Goal: Information Seeking & Learning: Learn about a topic

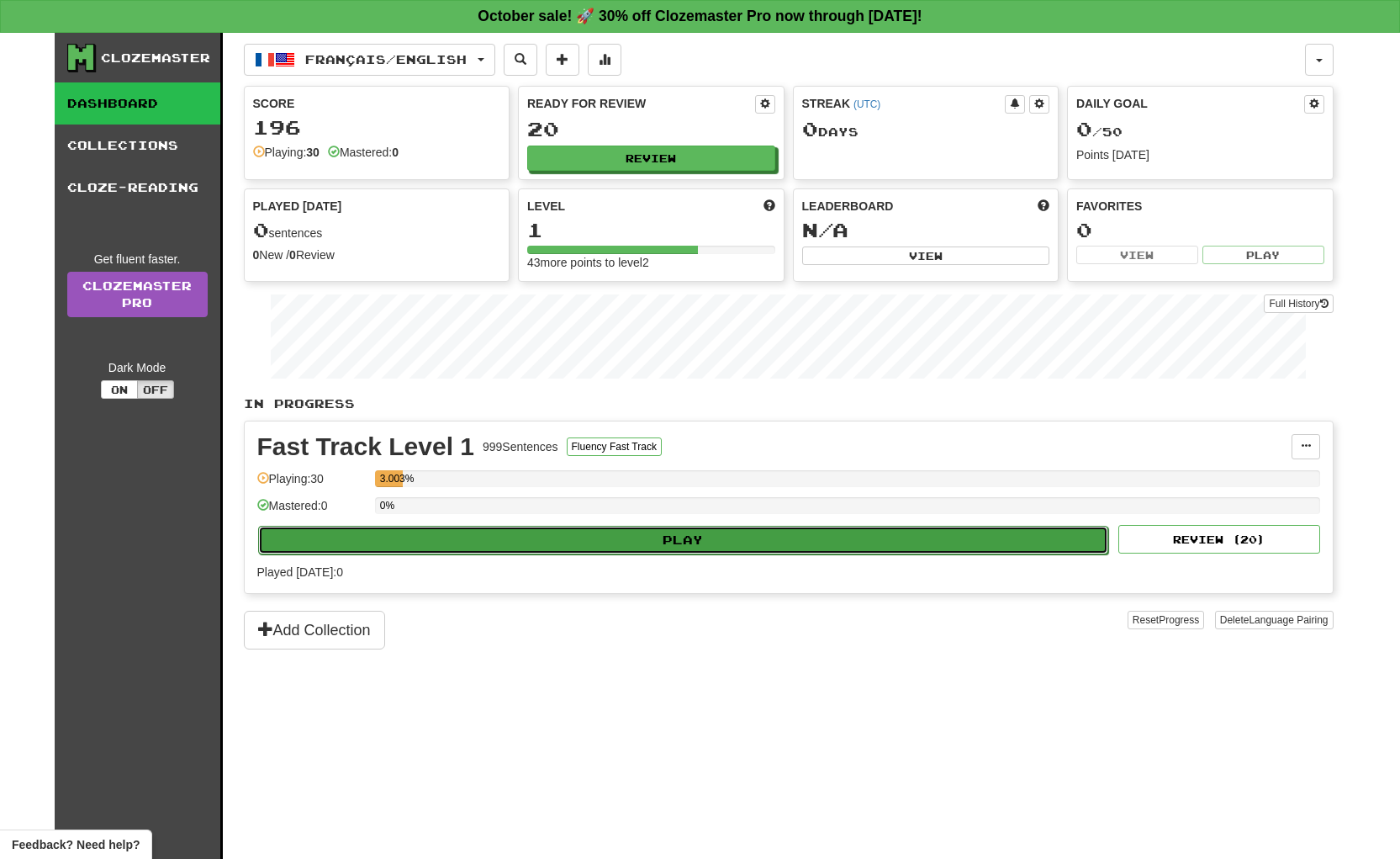
click at [930, 538] on button "Play" at bounding box center [683, 539] width 851 height 29
select select "**"
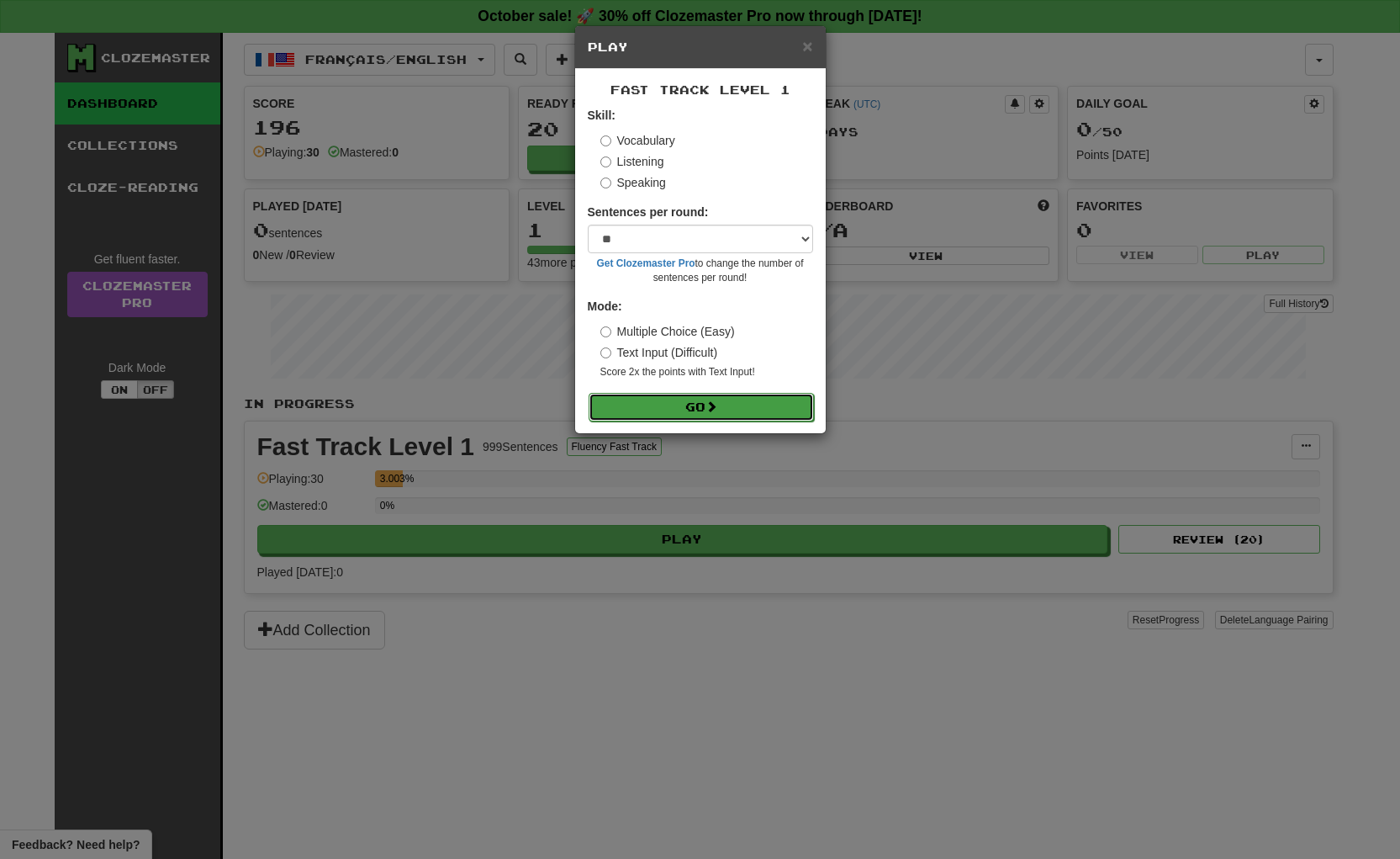
click at [760, 402] on button "Go" at bounding box center [702, 407] width 226 height 29
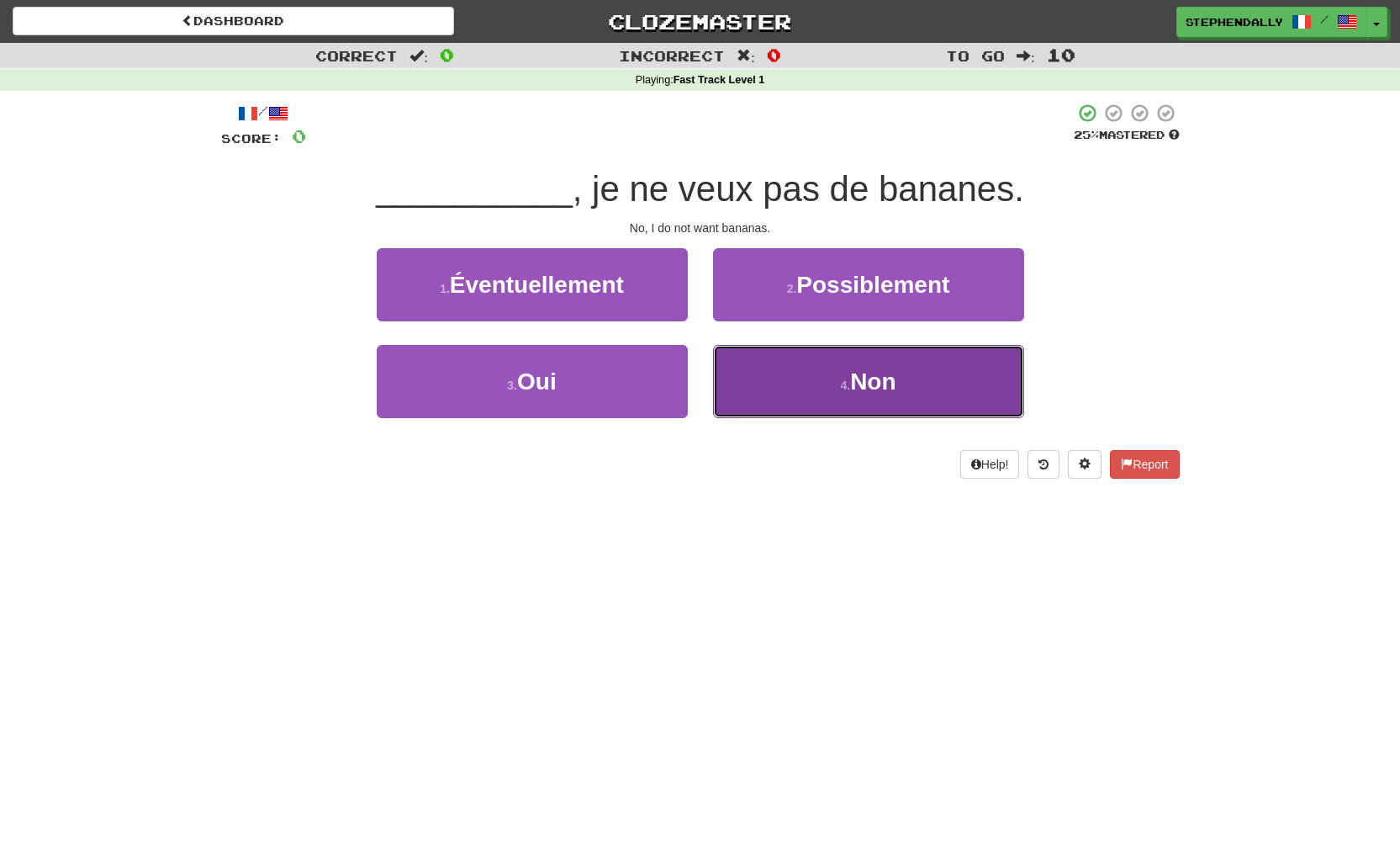
click at [866, 383] on span "Non" at bounding box center [873, 381] width 45 height 26
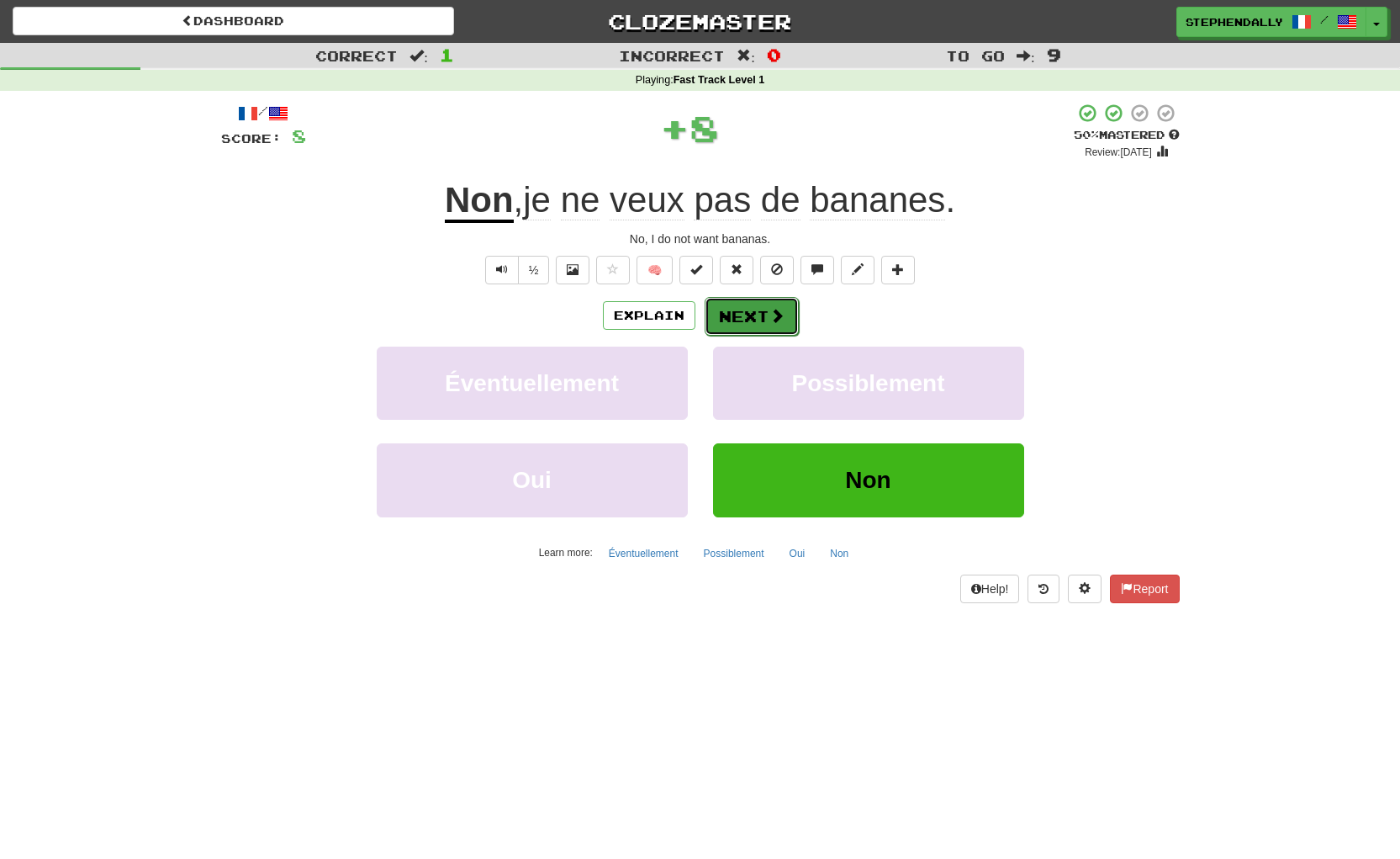
click at [763, 313] on button "Next" at bounding box center [752, 316] width 94 height 39
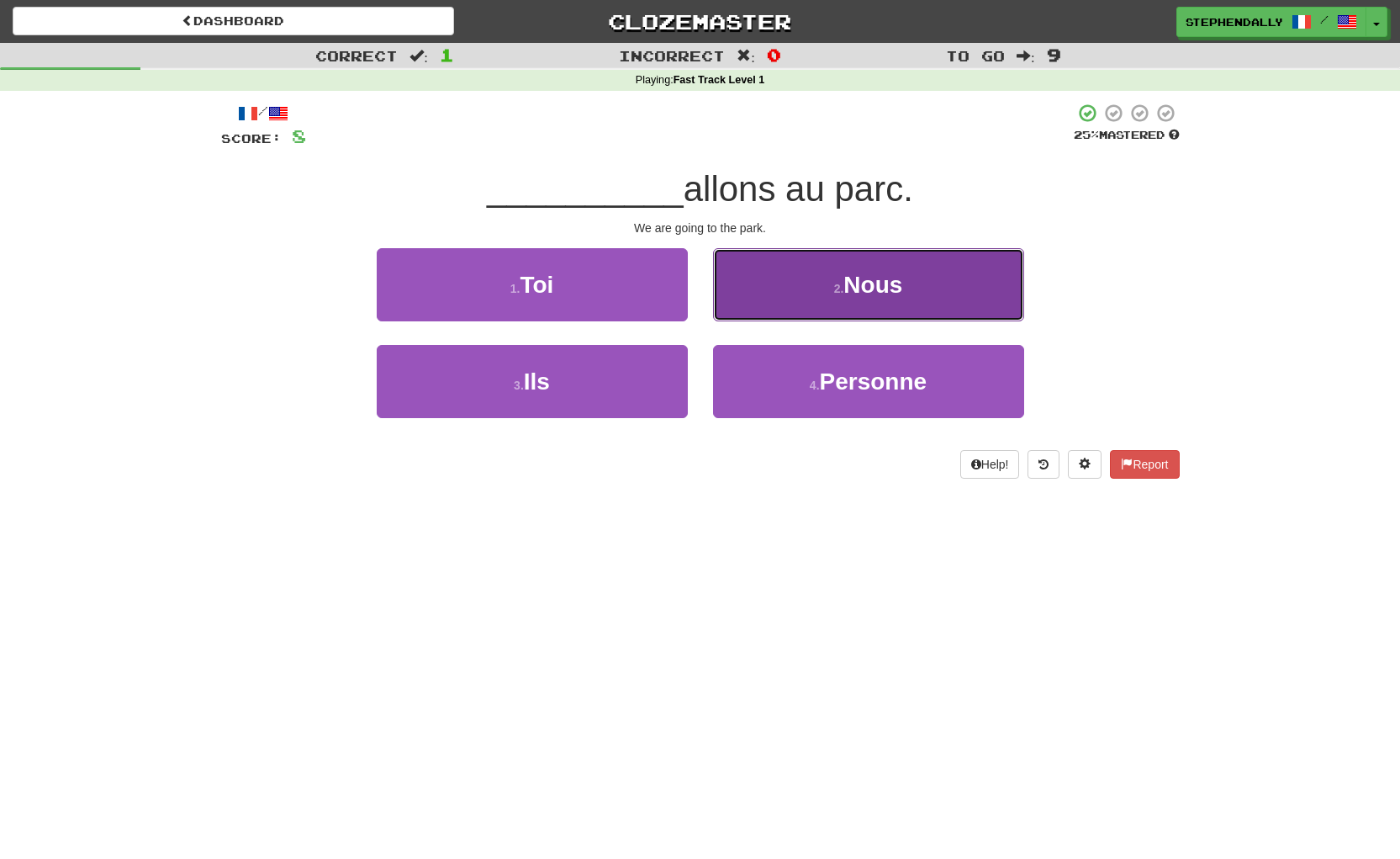
click at [844, 296] on button "2 . Nous" at bounding box center [868, 284] width 312 height 73
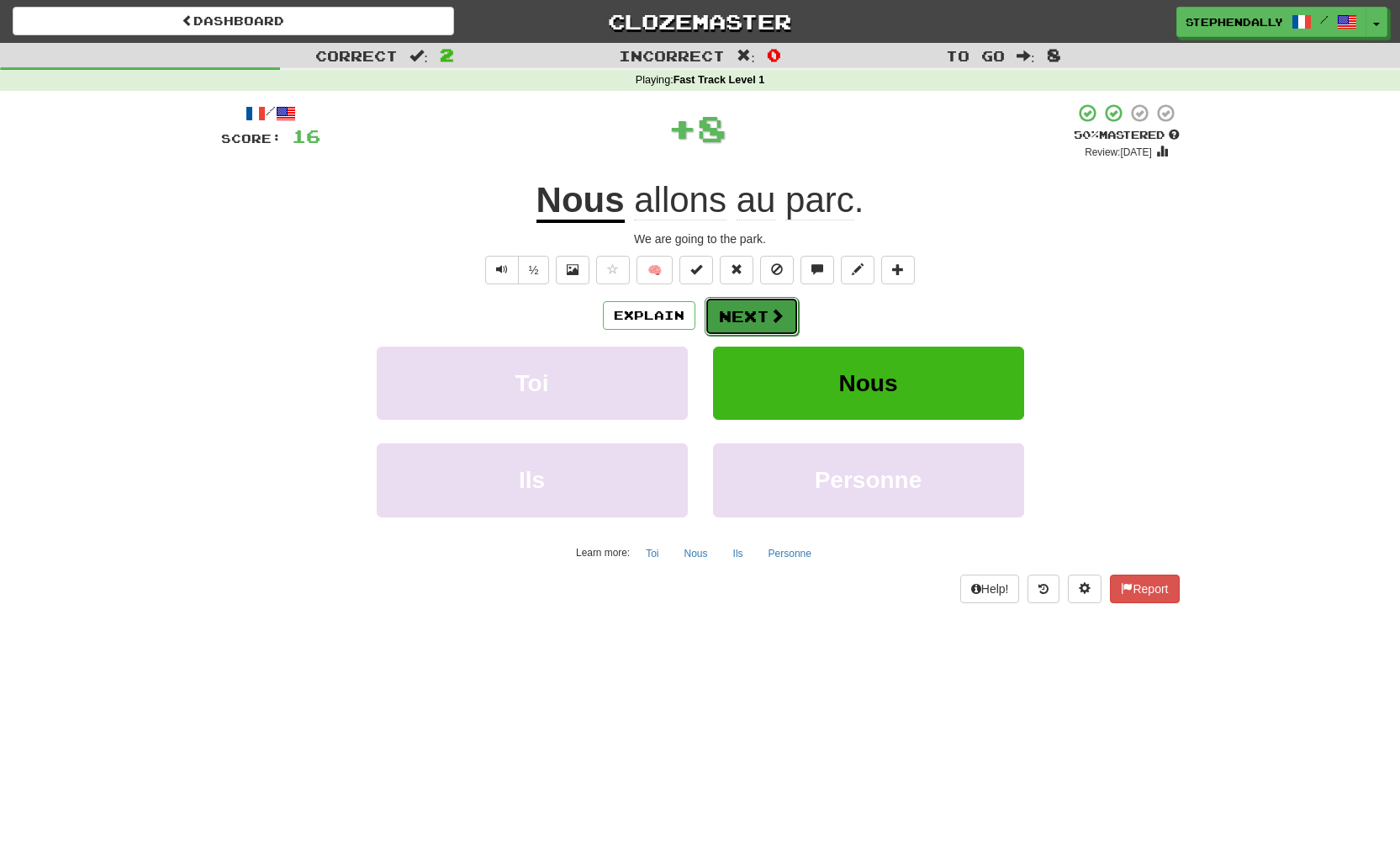
click at [754, 321] on button "Next" at bounding box center [752, 316] width 94 height 39
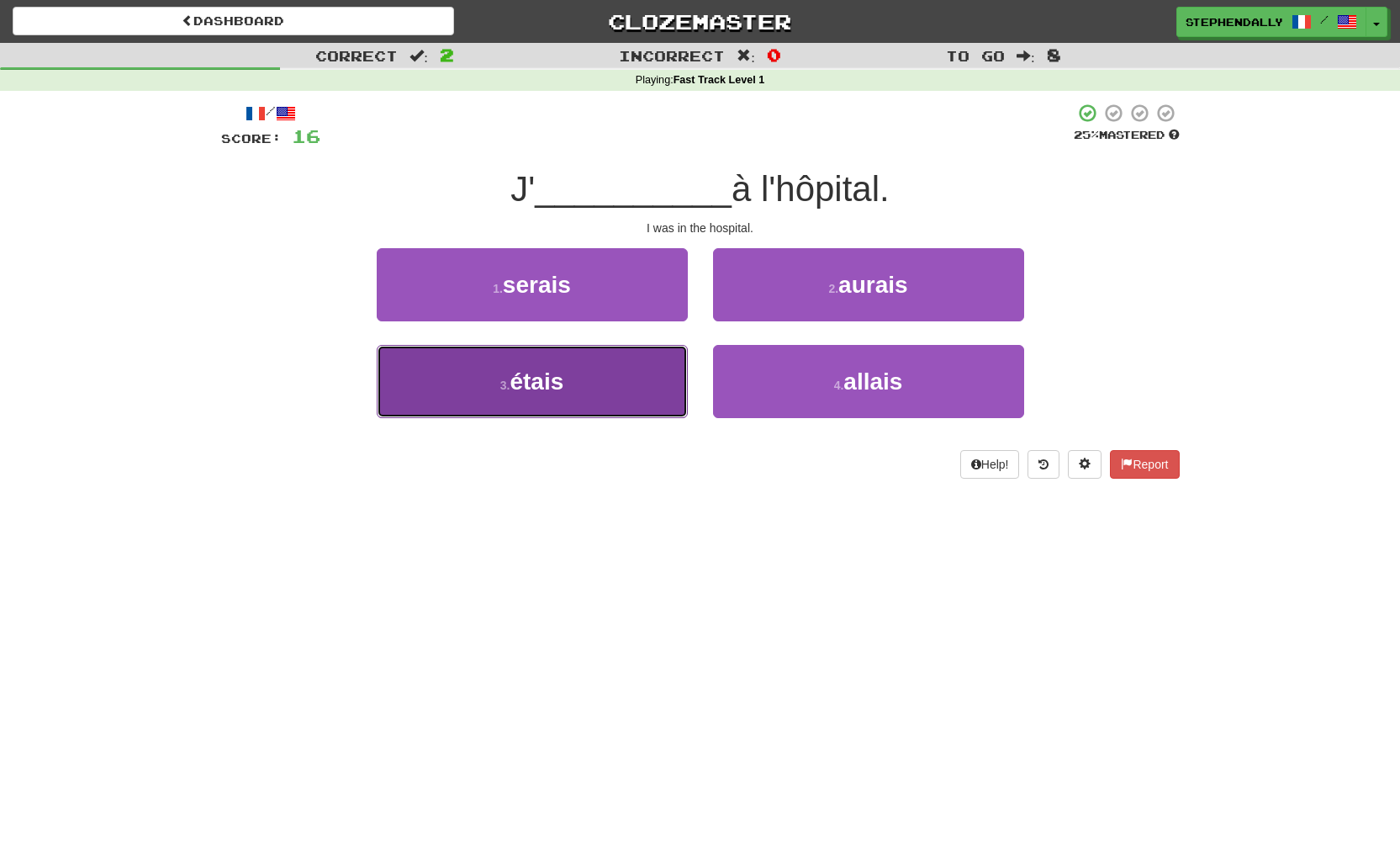
click at [628, 364] on button "3 . étais" at bounding box center [532, 381] width 312 height 73
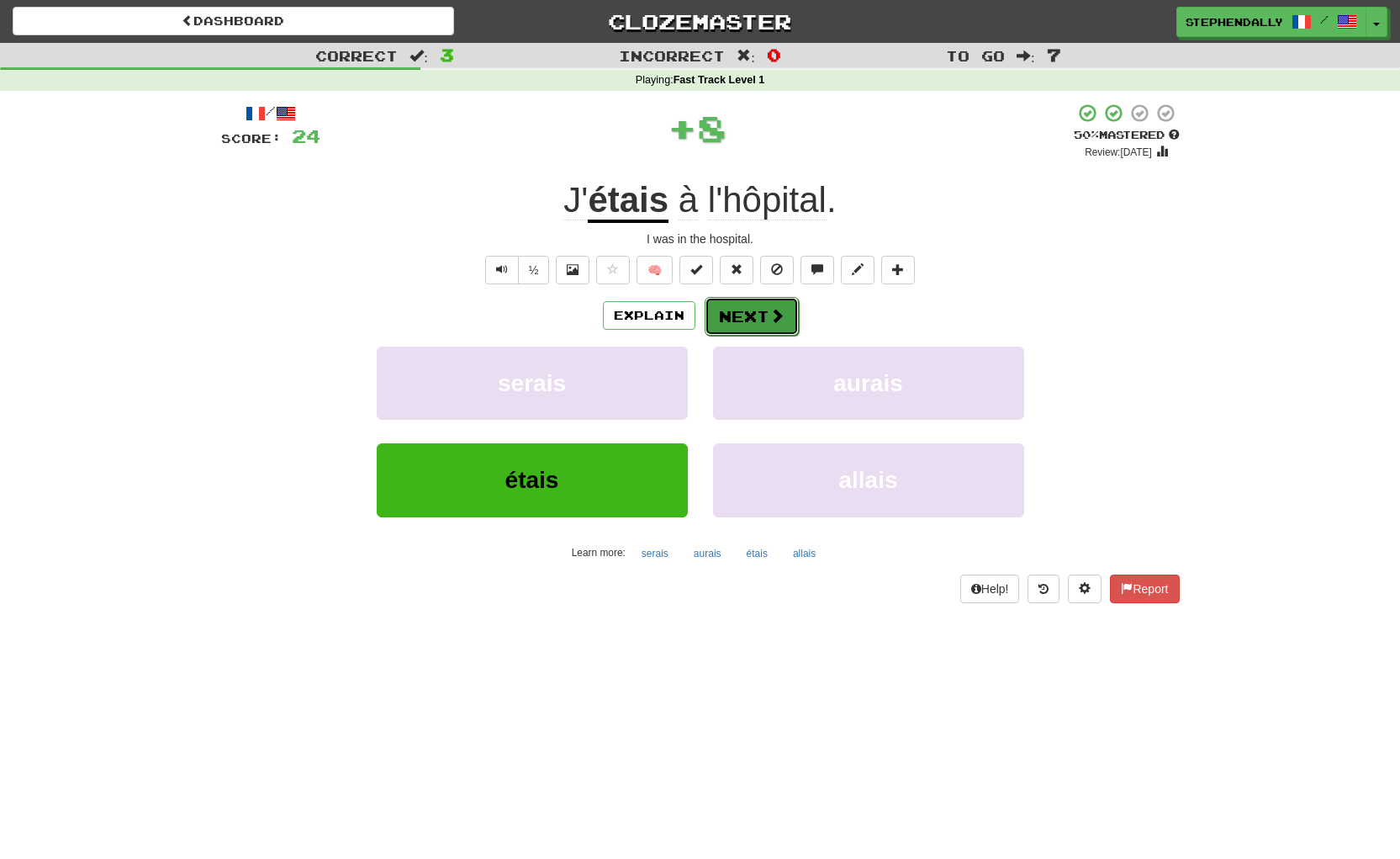
click at [759, 301] on button "Next" at bounding box center [752, 316] width 94 height 39
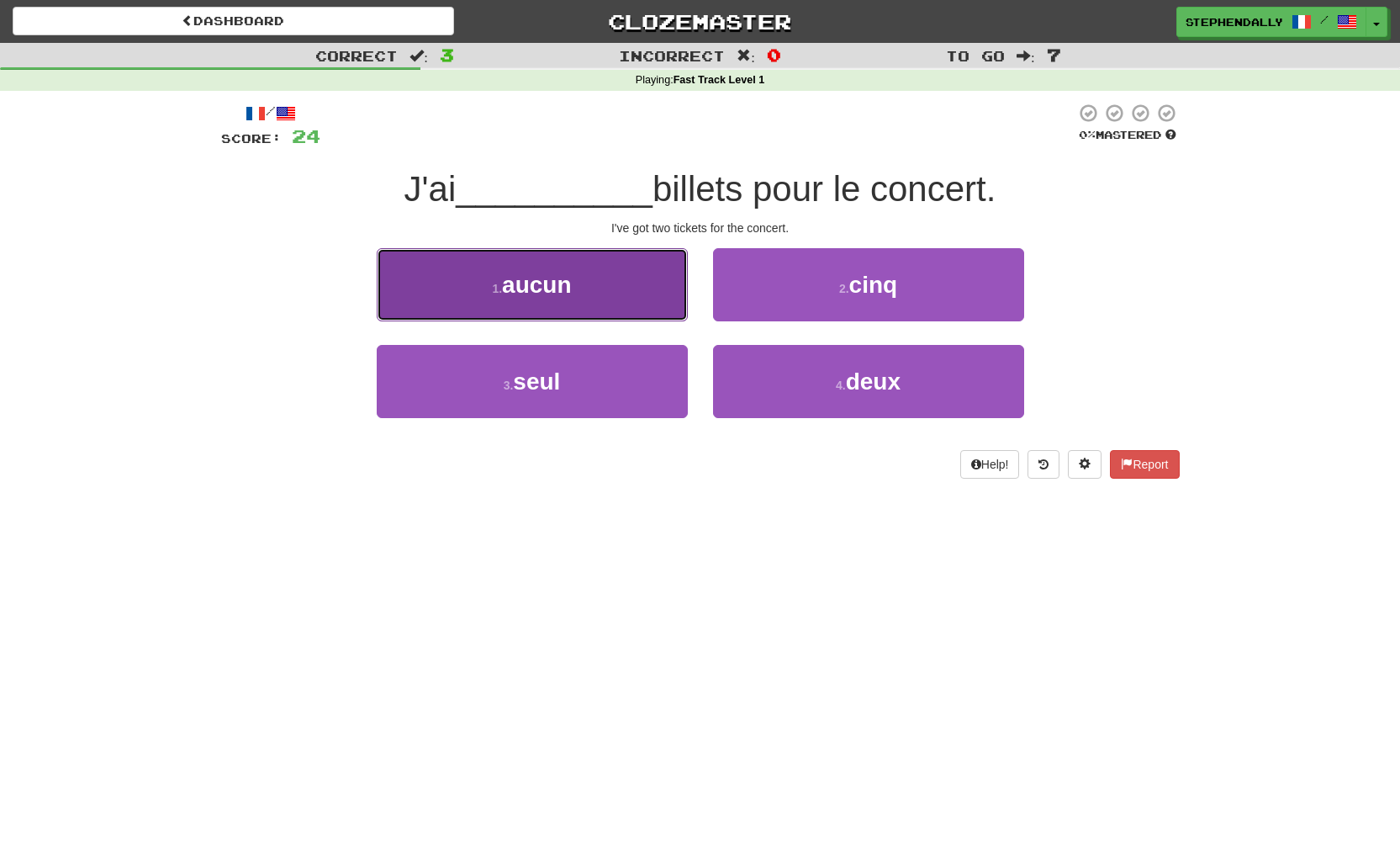
click at [616, 284] on button "1 . aucun" at bounding box center [532, 284] width 312 height 73
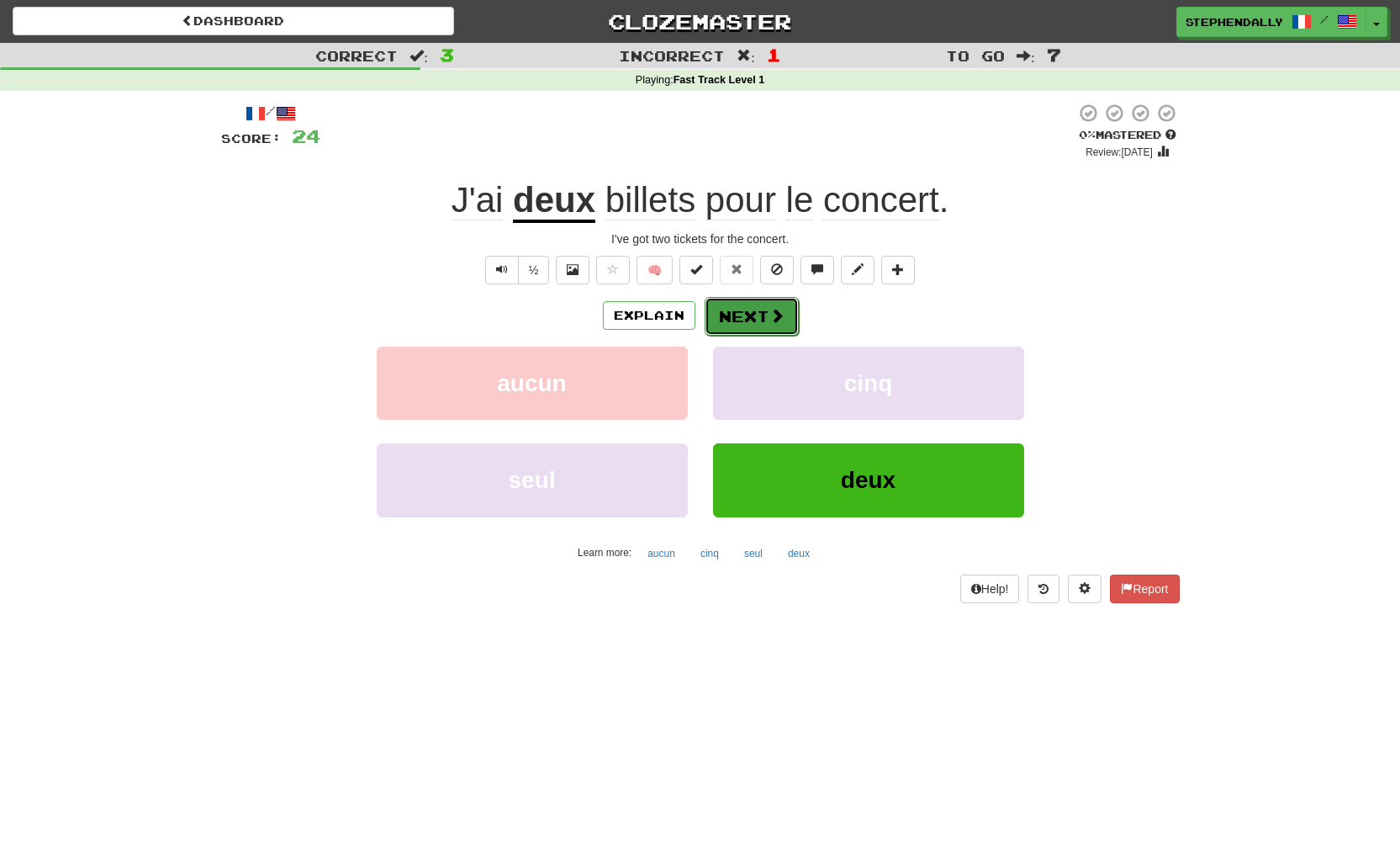
click at [763, 316] on button "Next" at bounding box center [752, 316] width 94 height 39
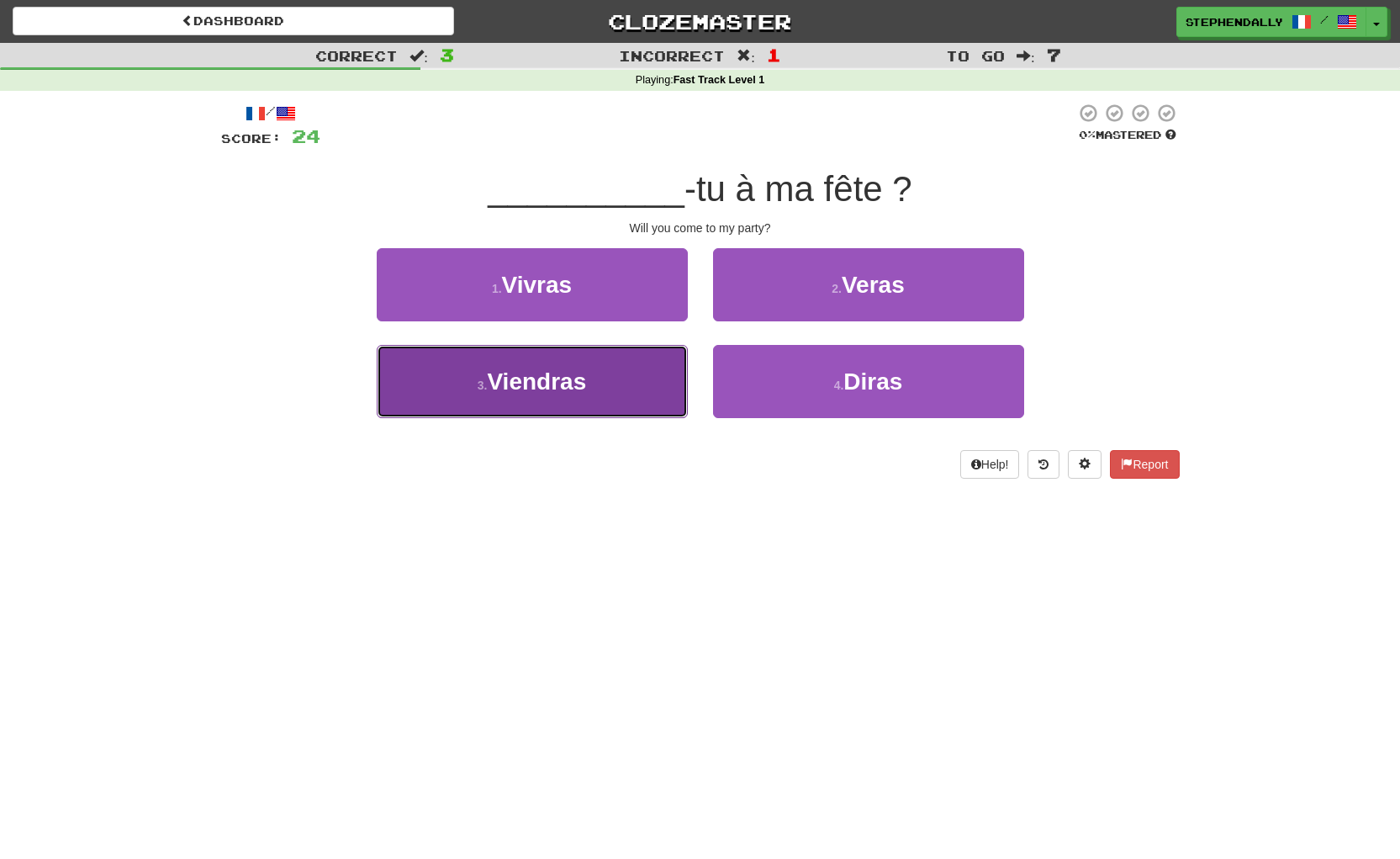
click at [608, 372] on button "3 . Viendras" at bounding box center [532, 381] width 312 height 73
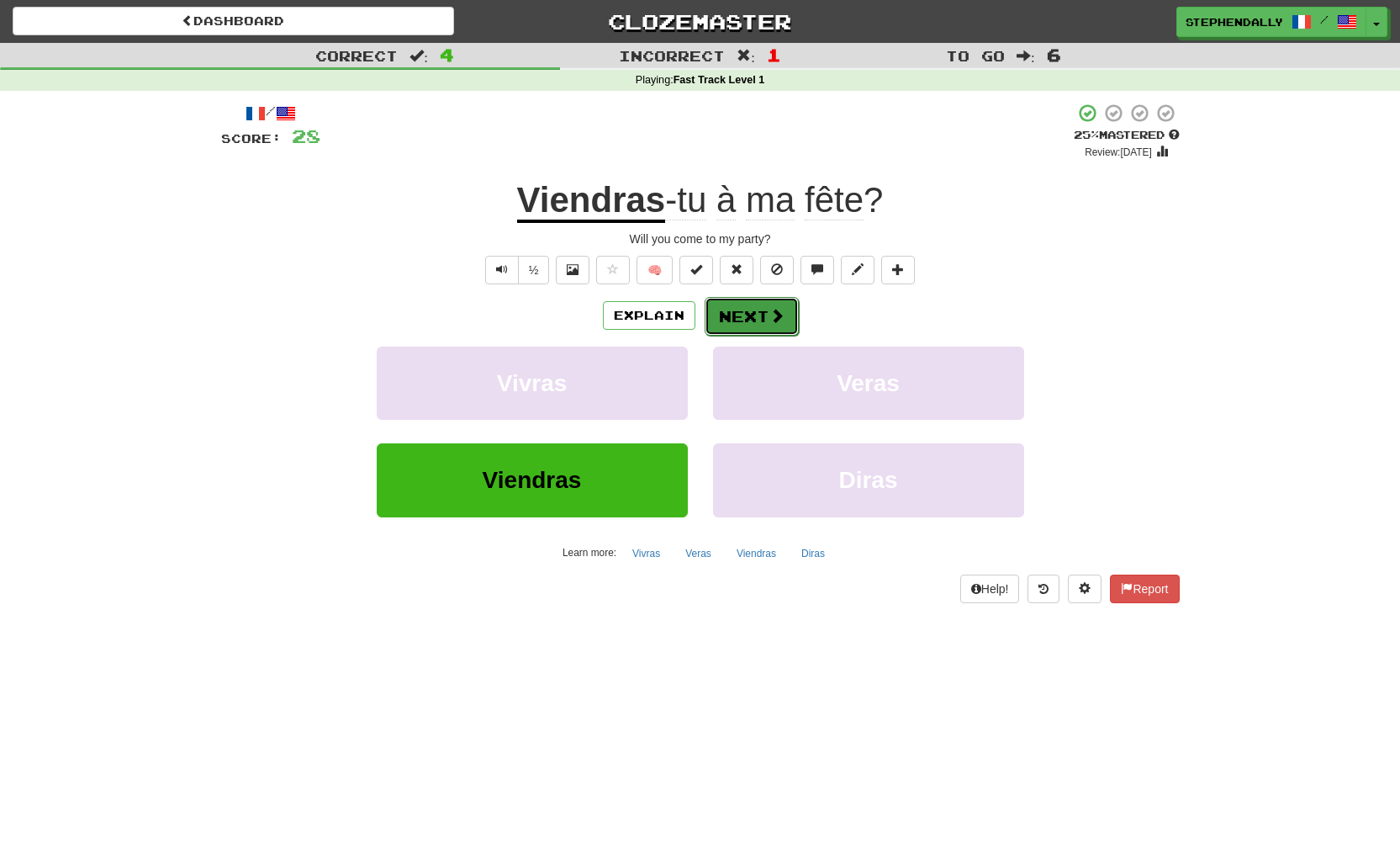
click at [770, 310] on span at bounding box center [777, 315] width 15 height 15
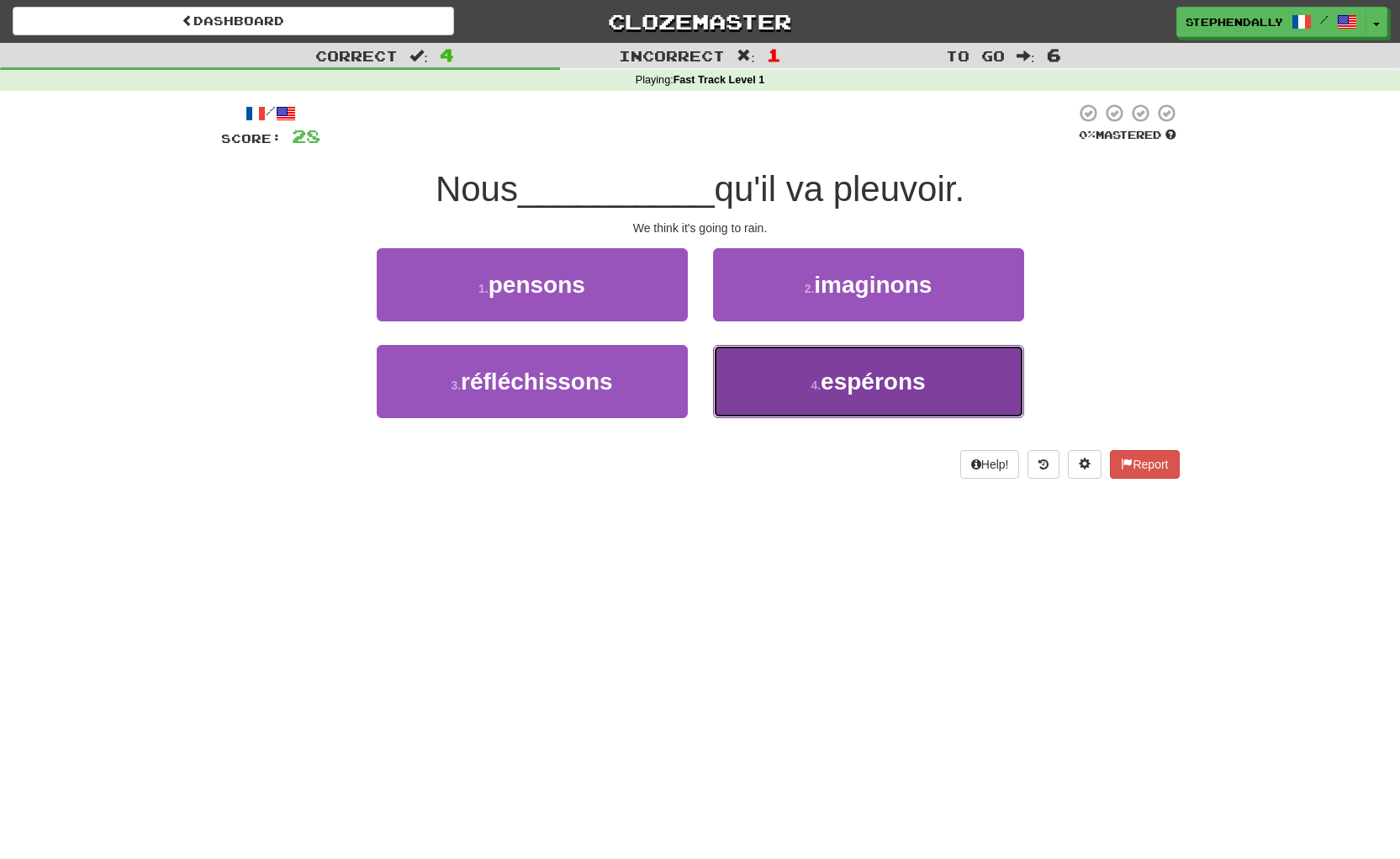
click at [889, 380] on span "espérons" at bounding box center [874, 381] width 105 height 26
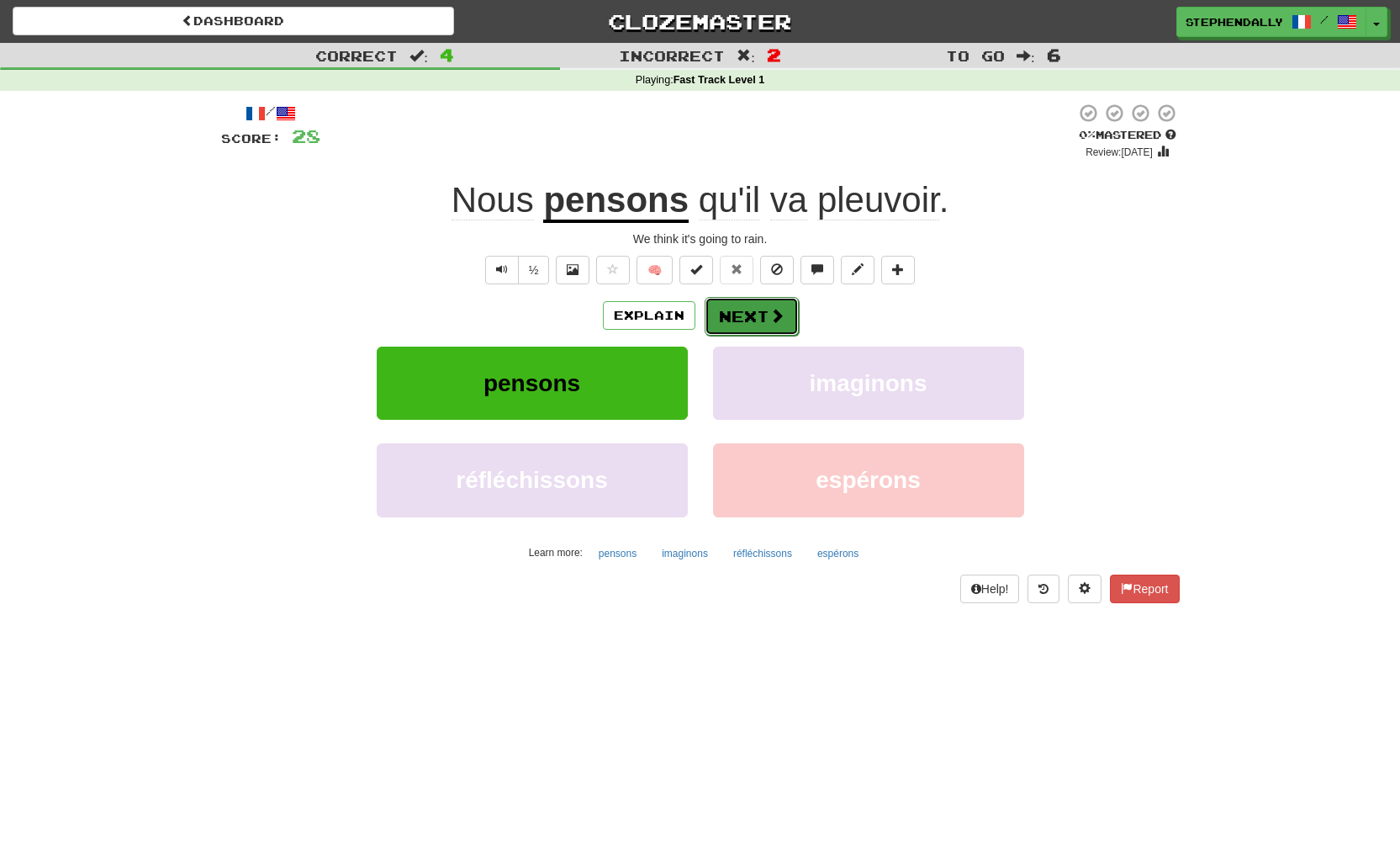
click at [759, 317] on button "Next" at bounding box center [752, 316] width 94 height 39
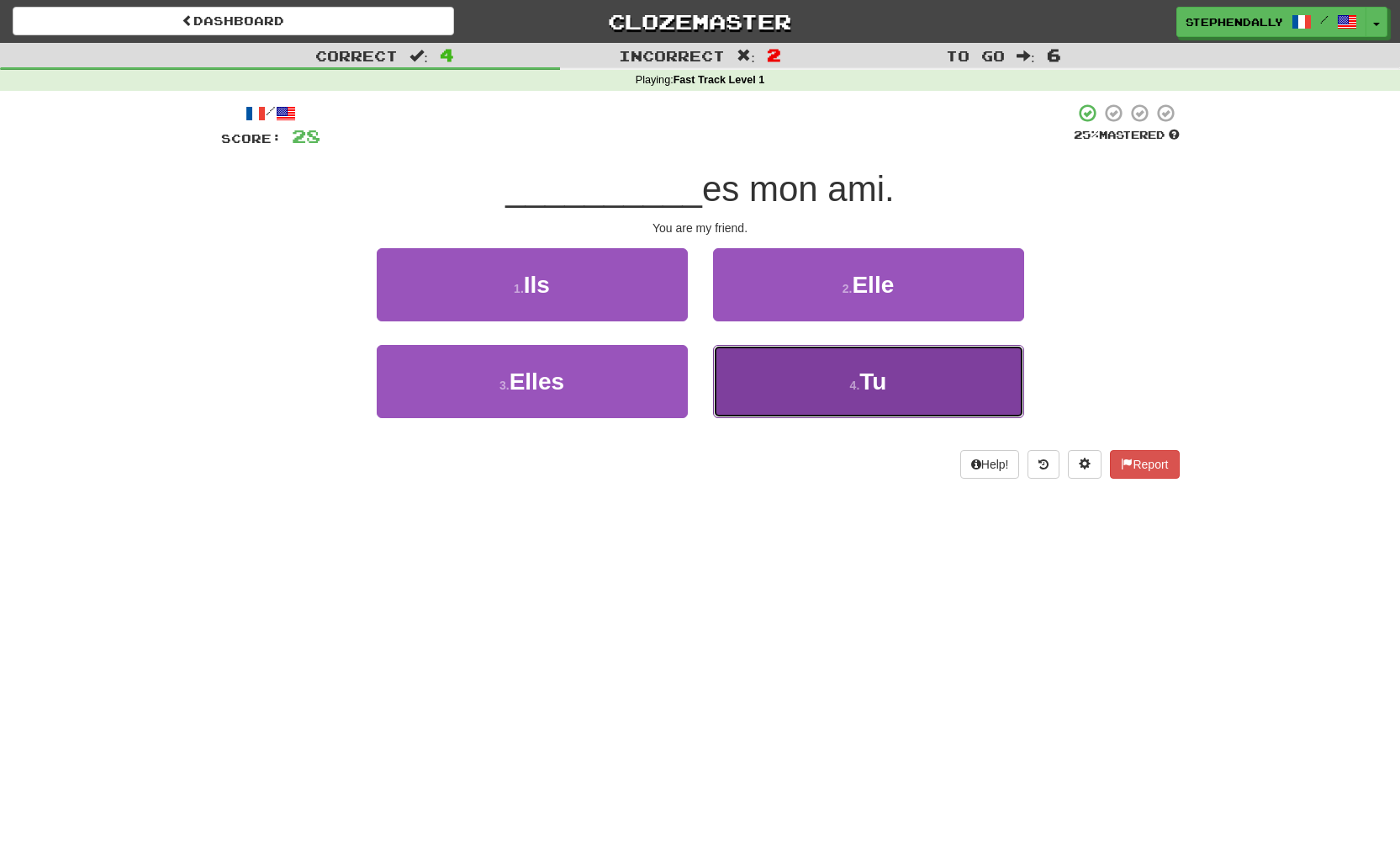
click at [890, 384] on button "4 . Tu" at bounding box center [868, 381] width 312 height 73
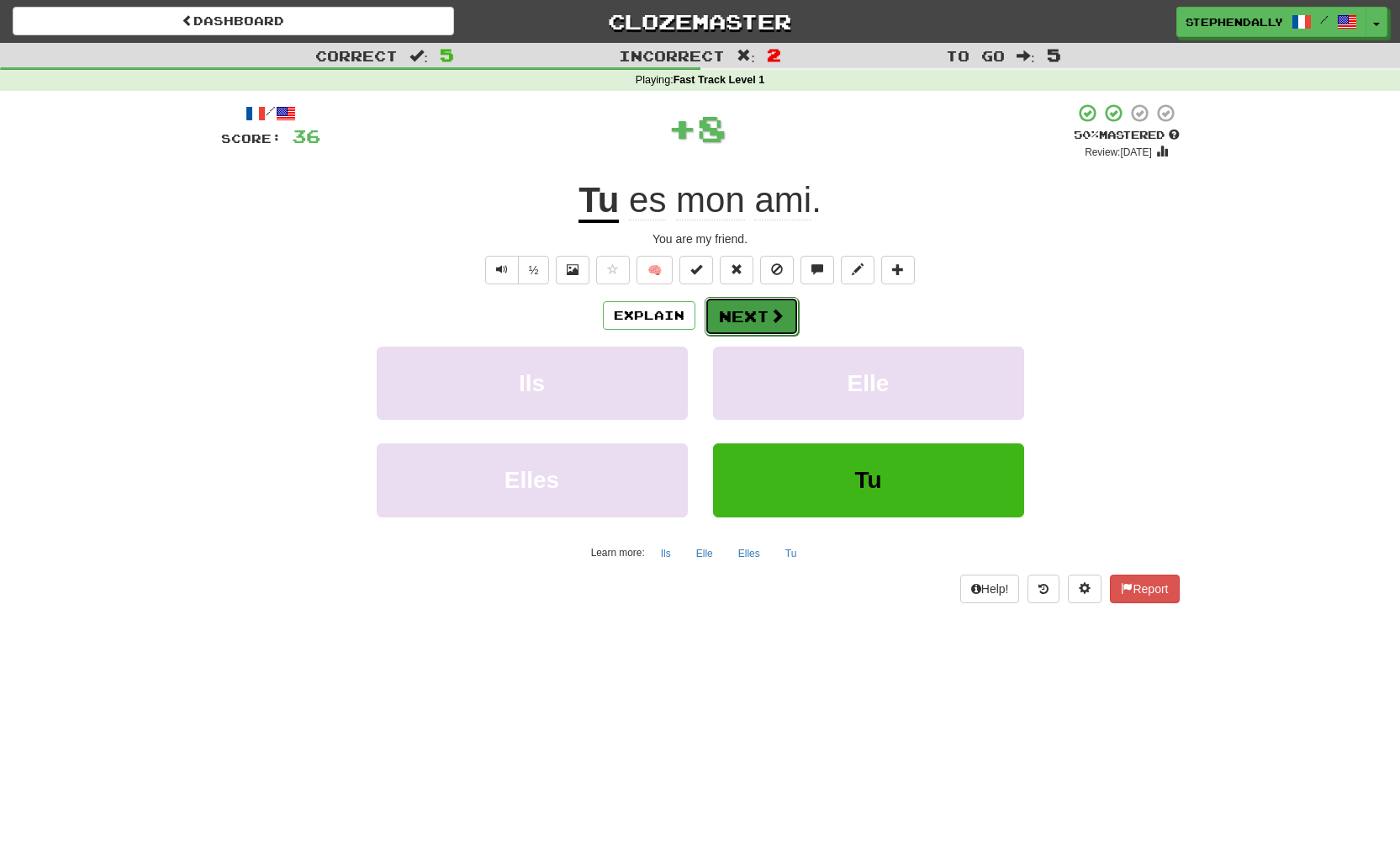
click at [765, 317] on button "Next" at bounding box center [752, 316] width 94 height 39
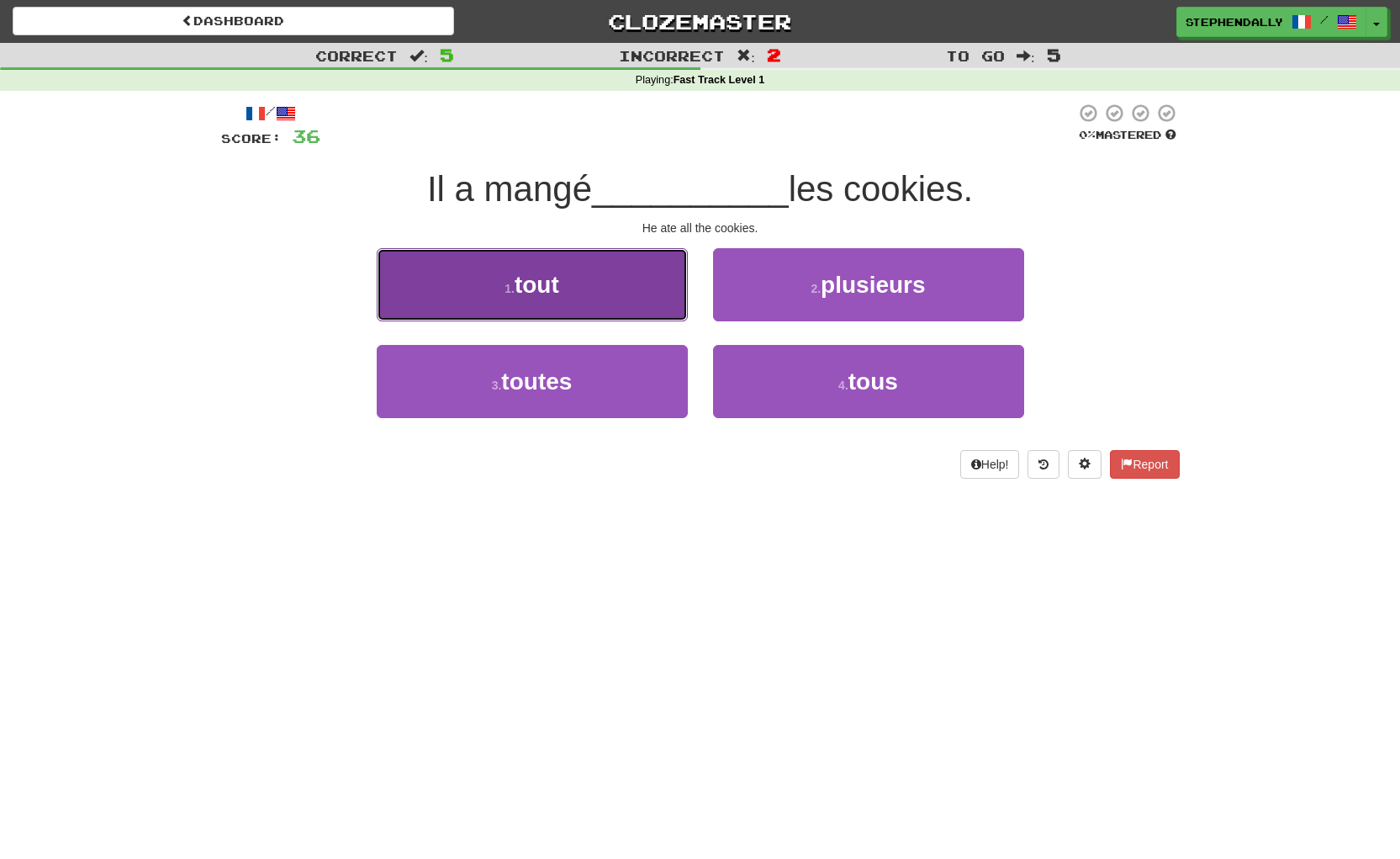
click at [546, 289] on span "tout" at bounding box center [537, 285] width 44 height 26
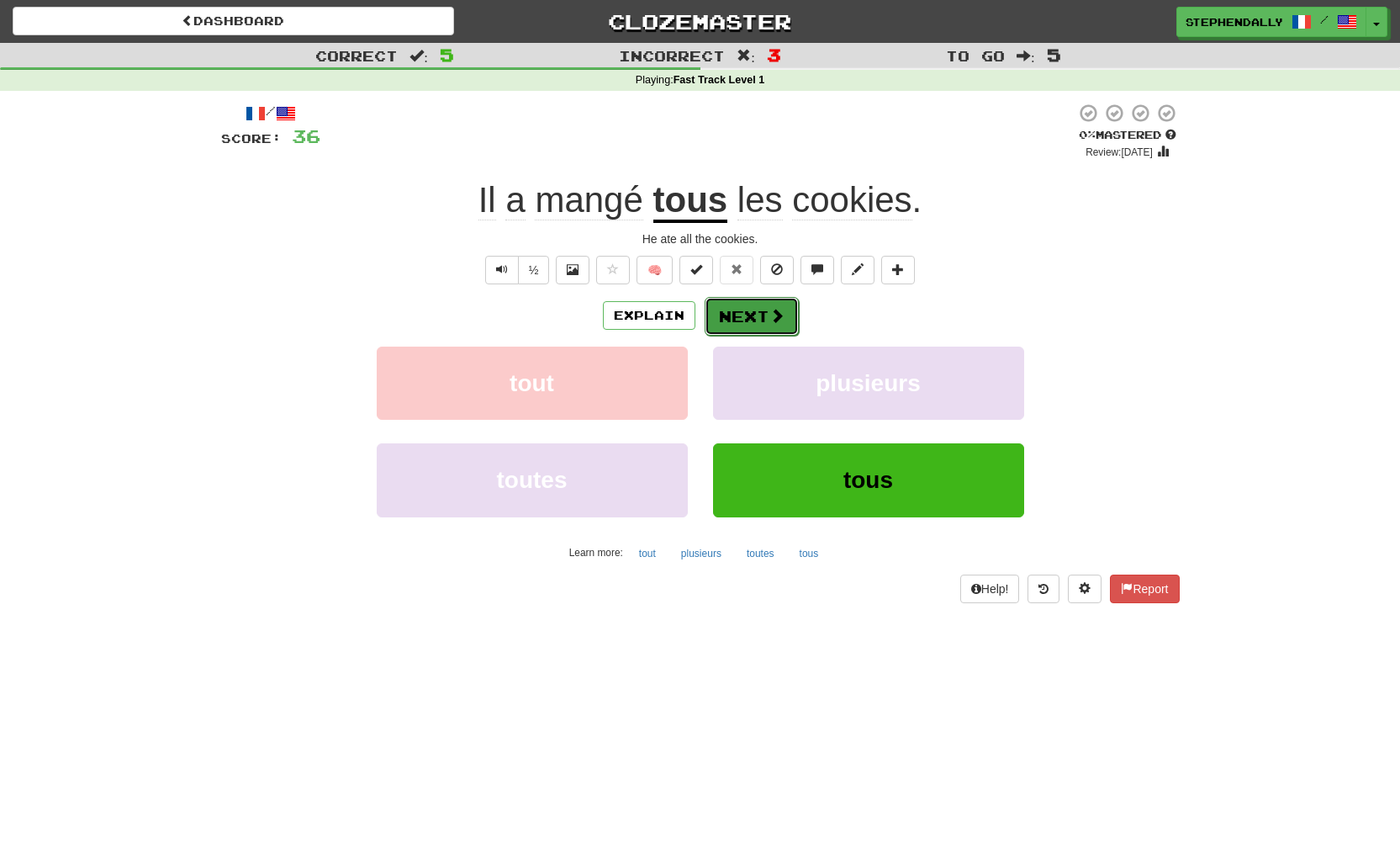
click at [769, 313] on span at bounding box center [777, 315] width 15 height 15
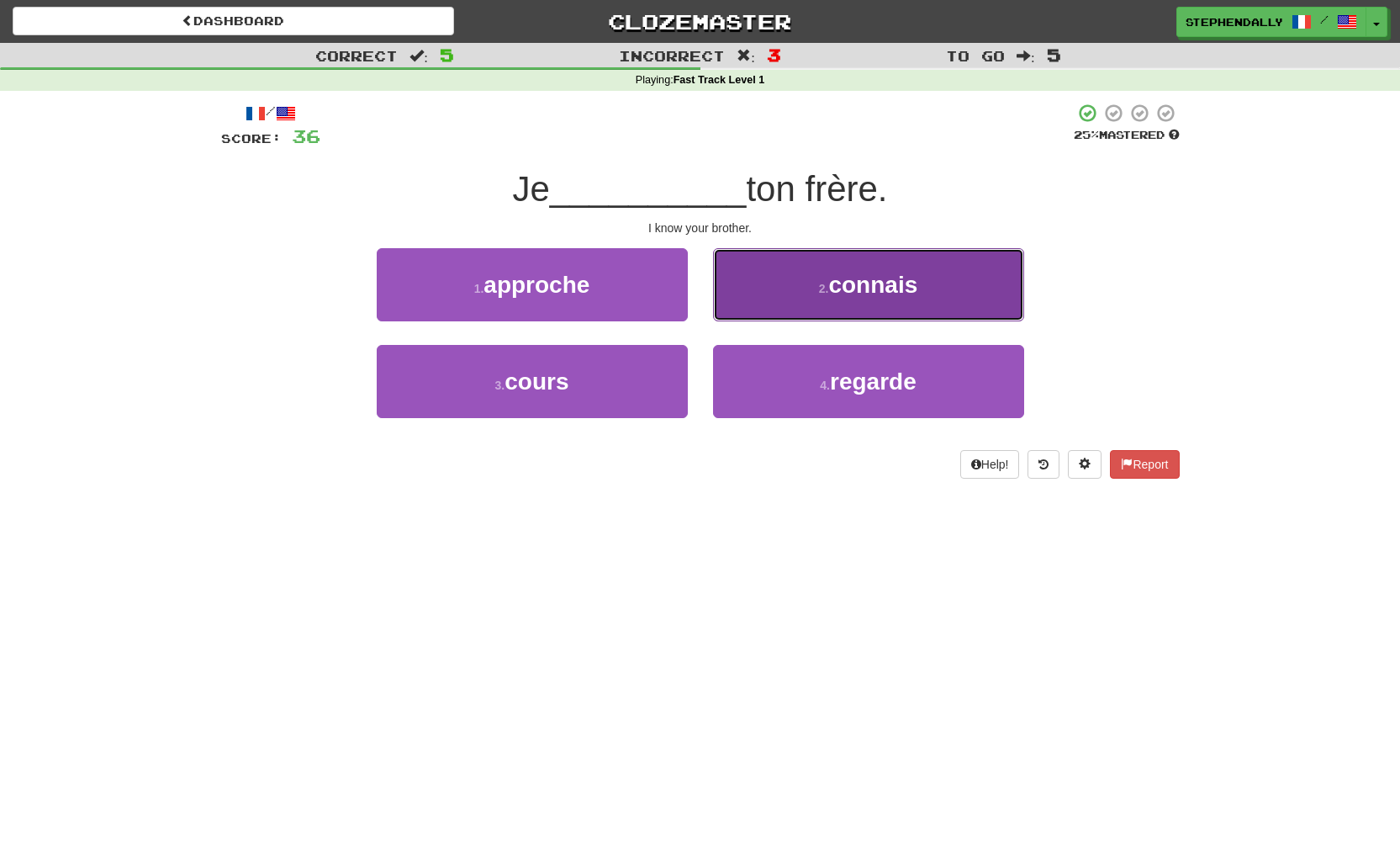
click at [851, 299] on button "2 . connais" at bounding box center [868, 284] width 312 height 73
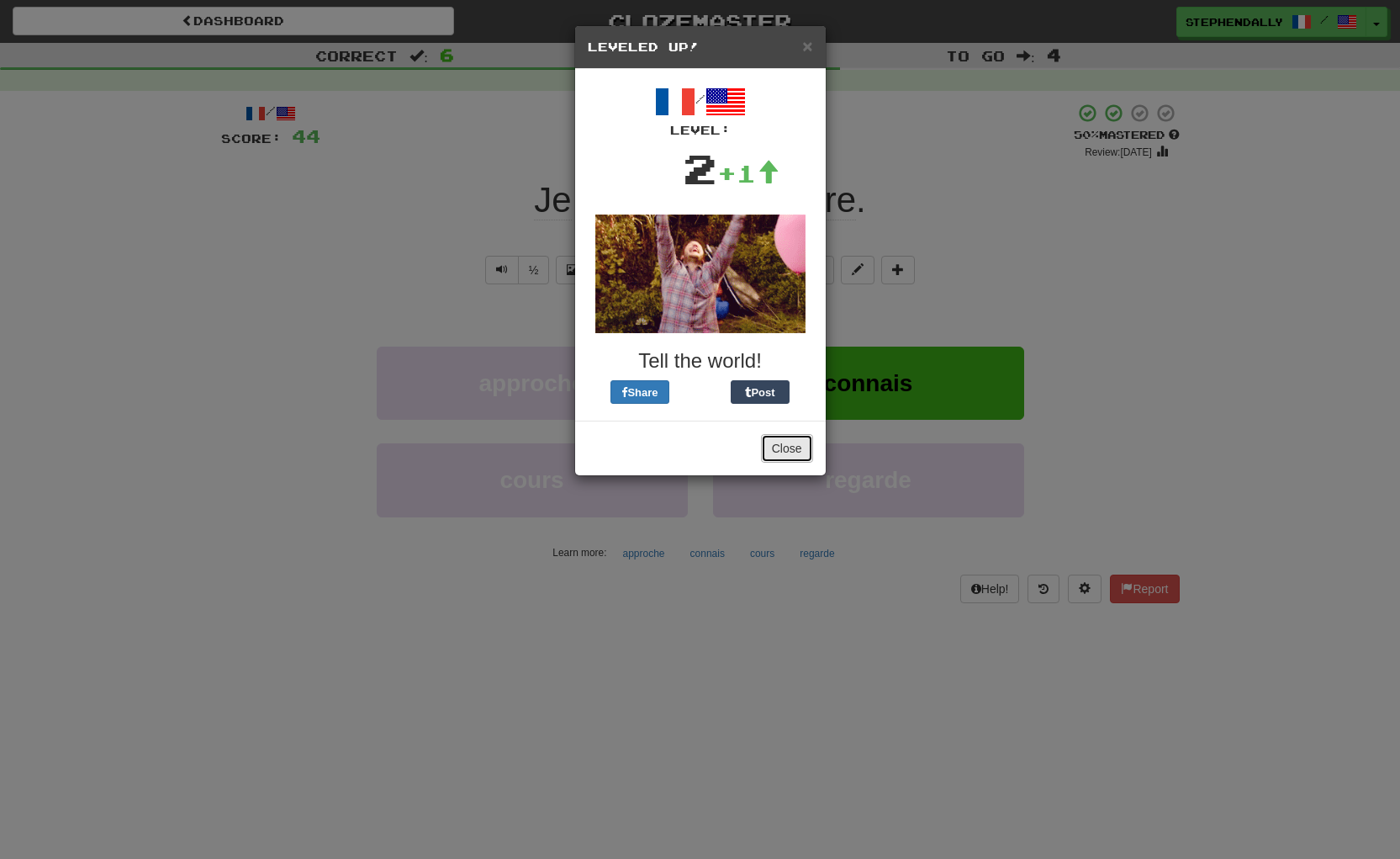
click at [792, 444] on button "Close" at bounding box center [787, 448] width 52 height 29
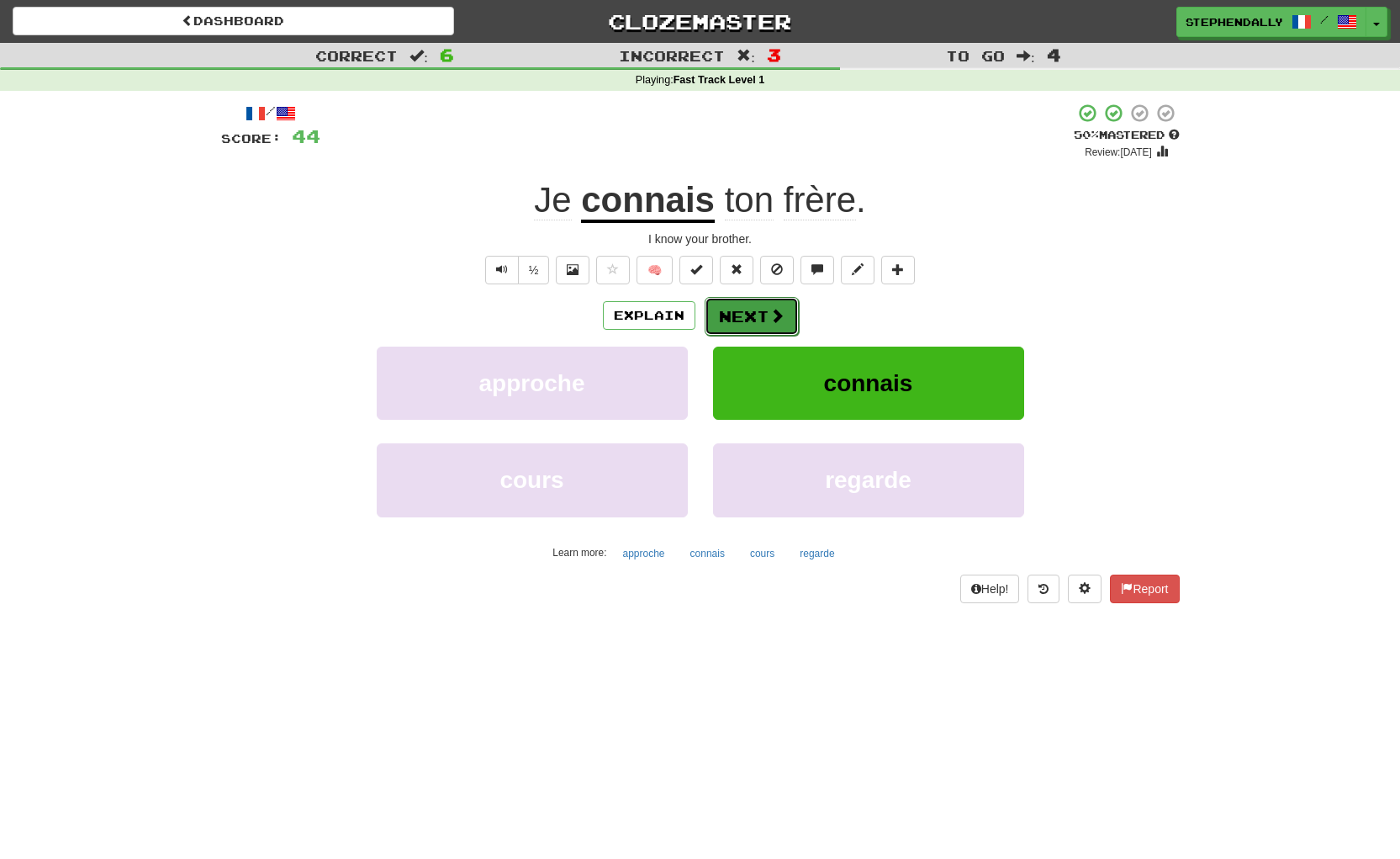
click at [752, 312] on button "Next" at bounding box center [752, 316] width 94 height 39
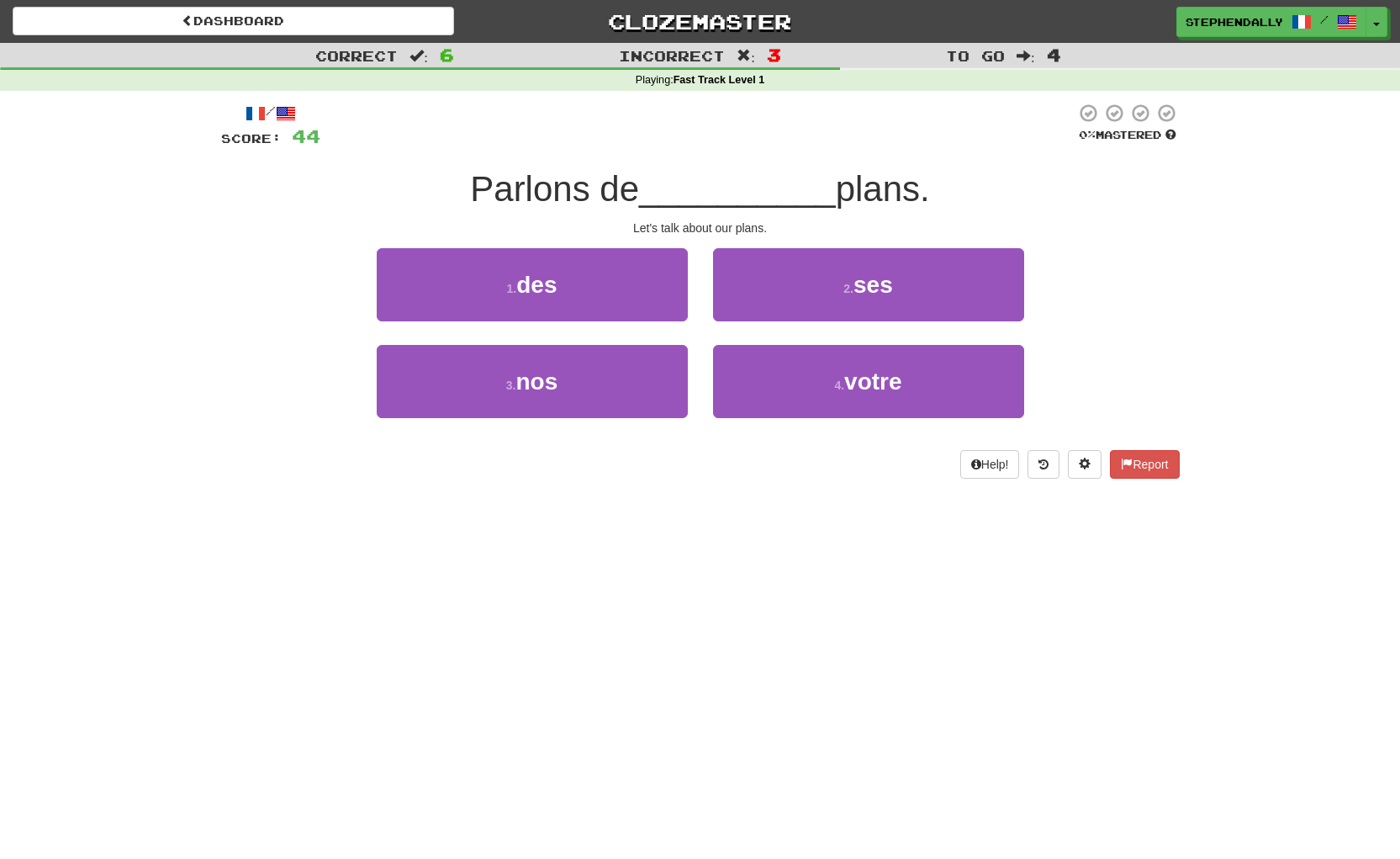
scroll to position [3, 0]
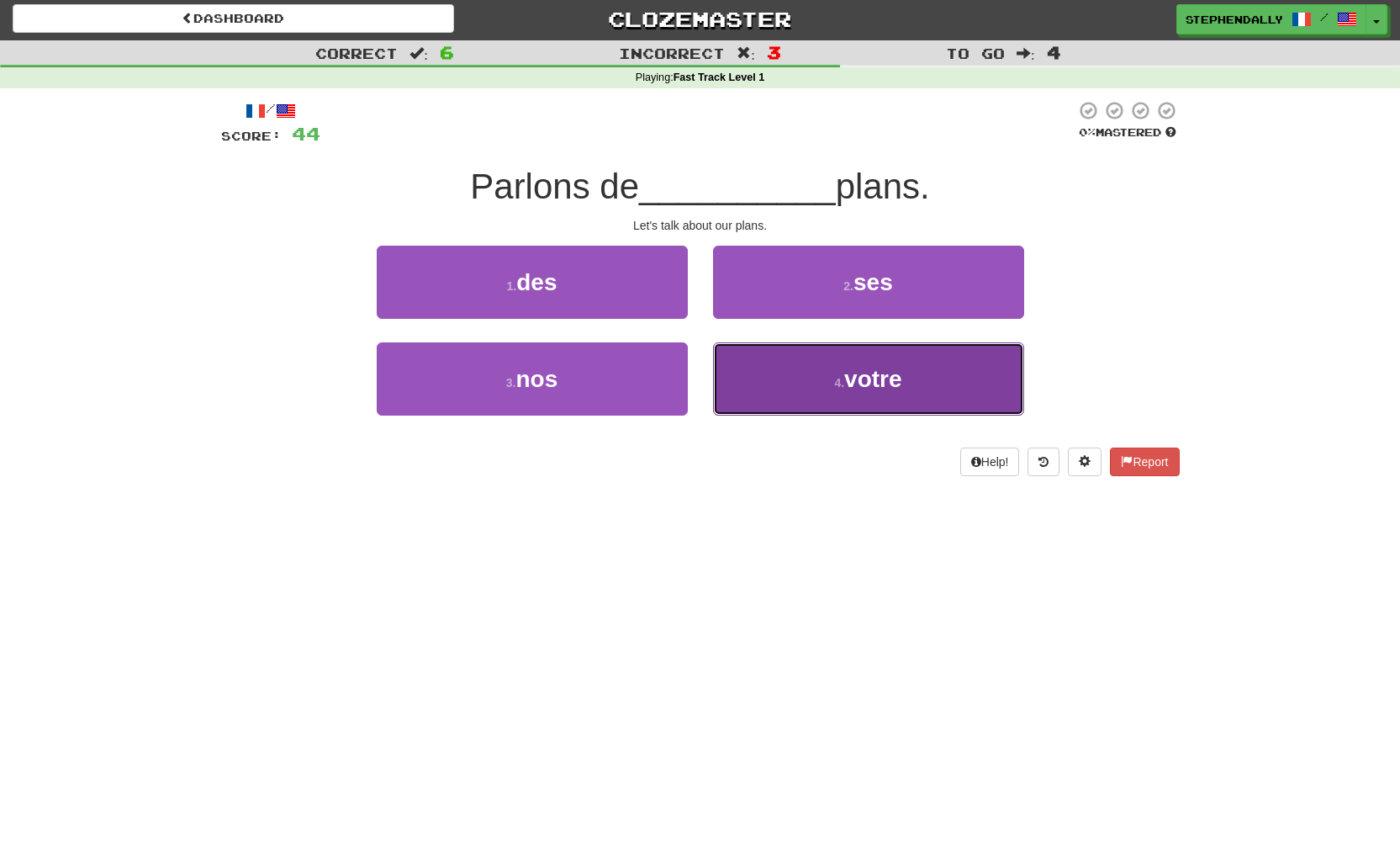
click at [891, 379] on span "votre" at bounding box center [873, 379] width 57 height 26
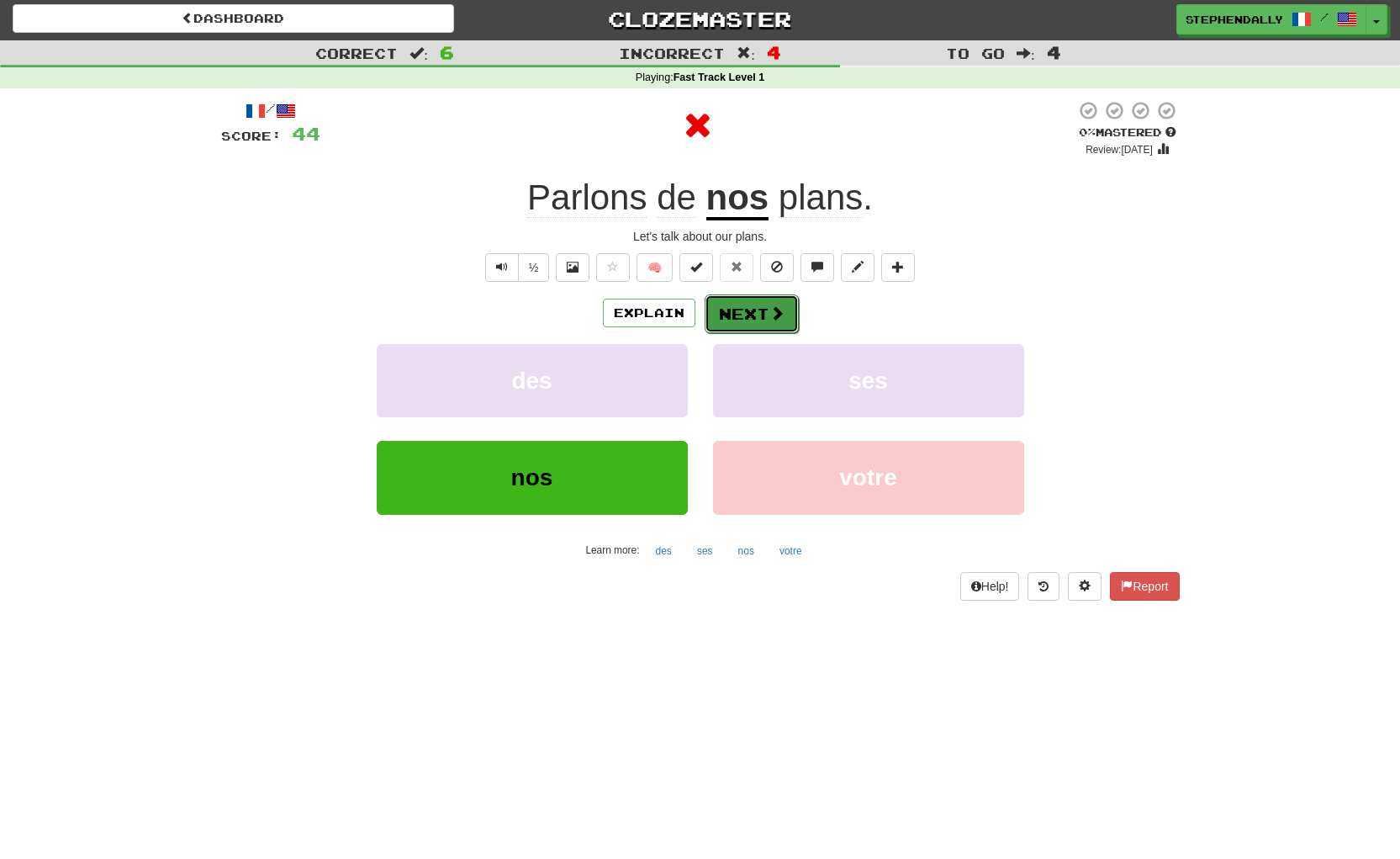
click at [769, 310] on span at bounding box center [777, 313] width 15 height 15
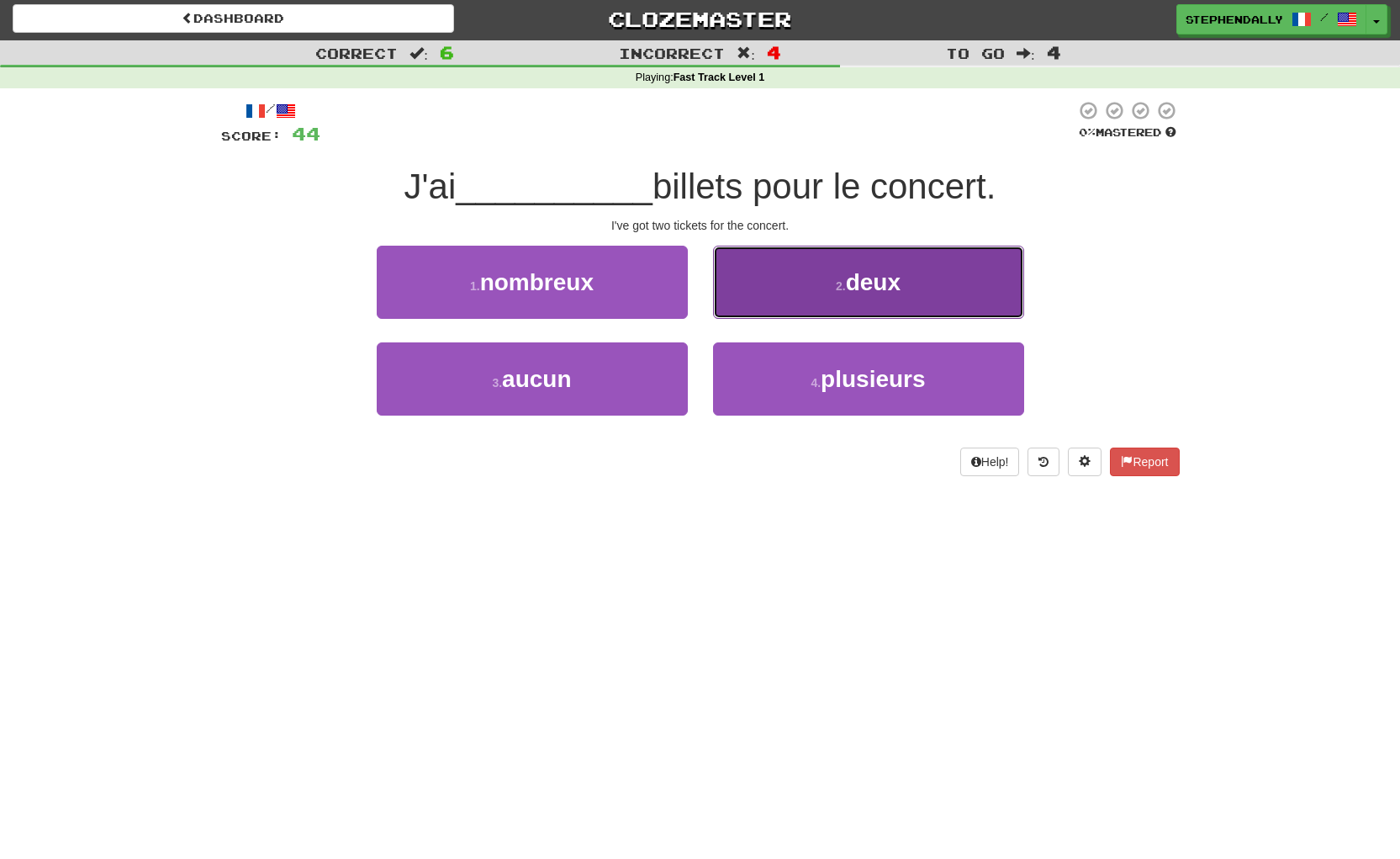
click at [856, 285] on span "deux" at bounding box center [873, 282] width 55 height 26
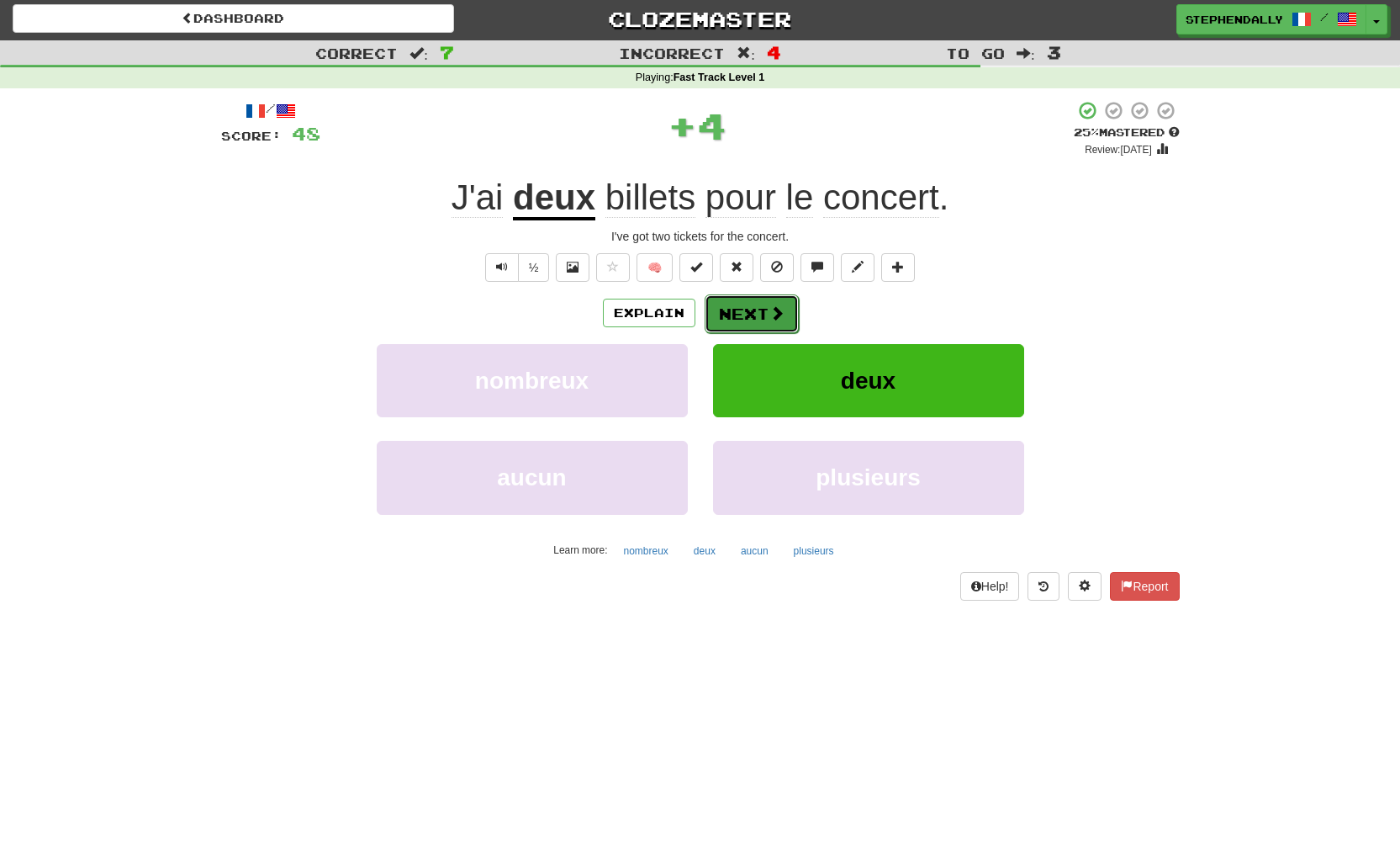
click at [763, 305] on button "Next" at bounding box center [752, 313] width 94 height 39
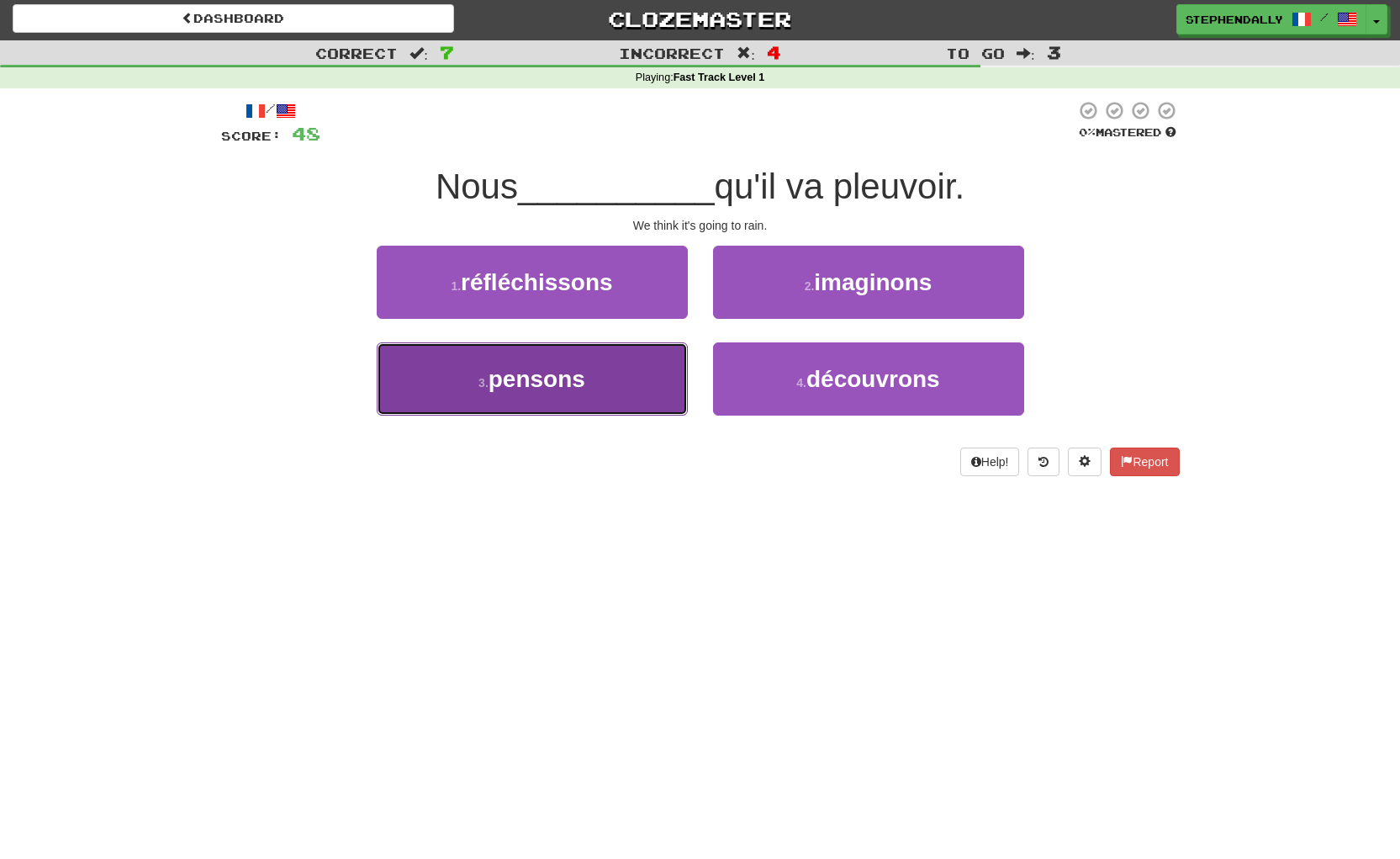
click at [641, 370] on button "3 . pensons" at bounding box center [532, 378] width 312 height 73
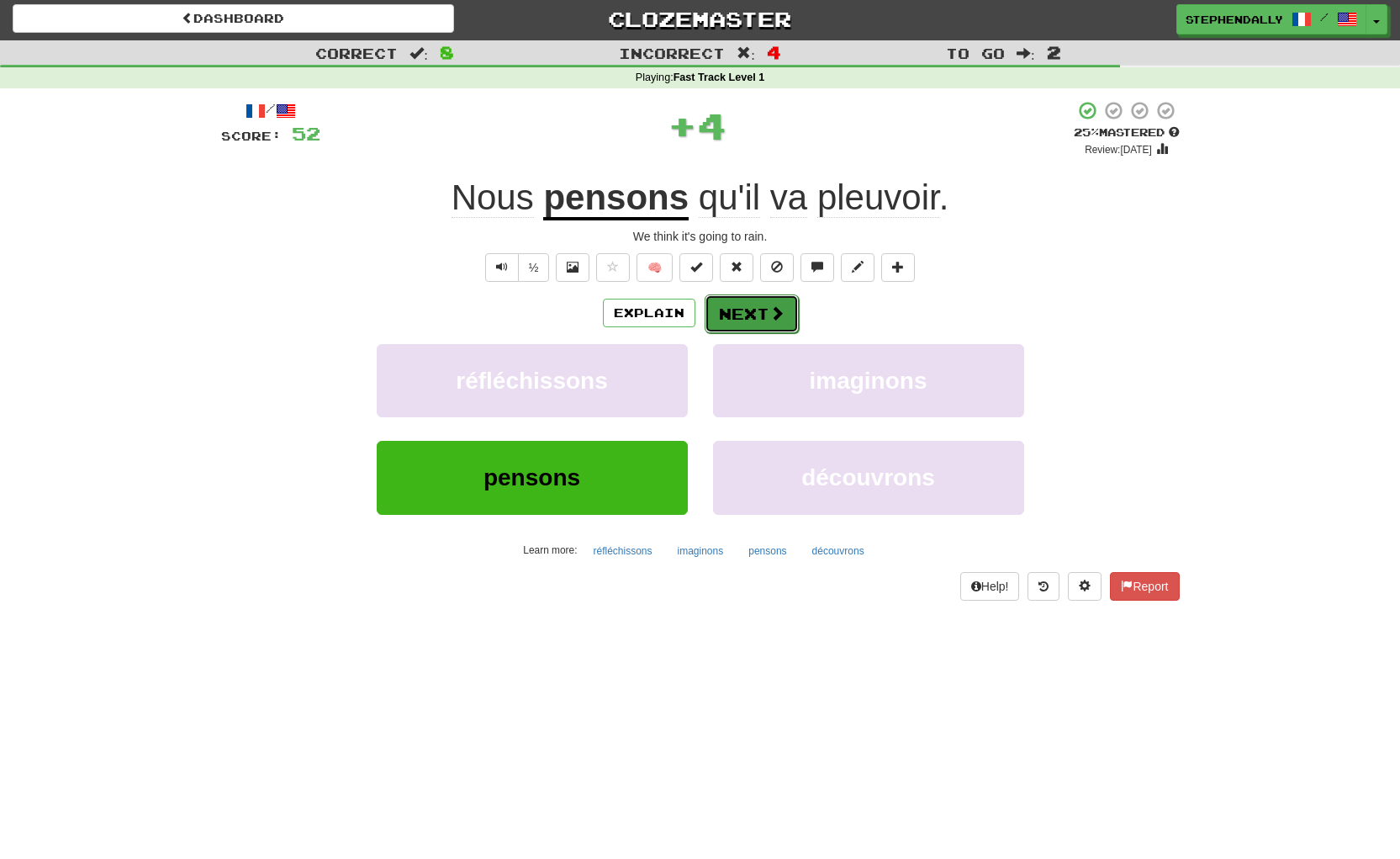
click at [746, 310] on button "Next" at bounding box center [752, 313] width 94 height 39
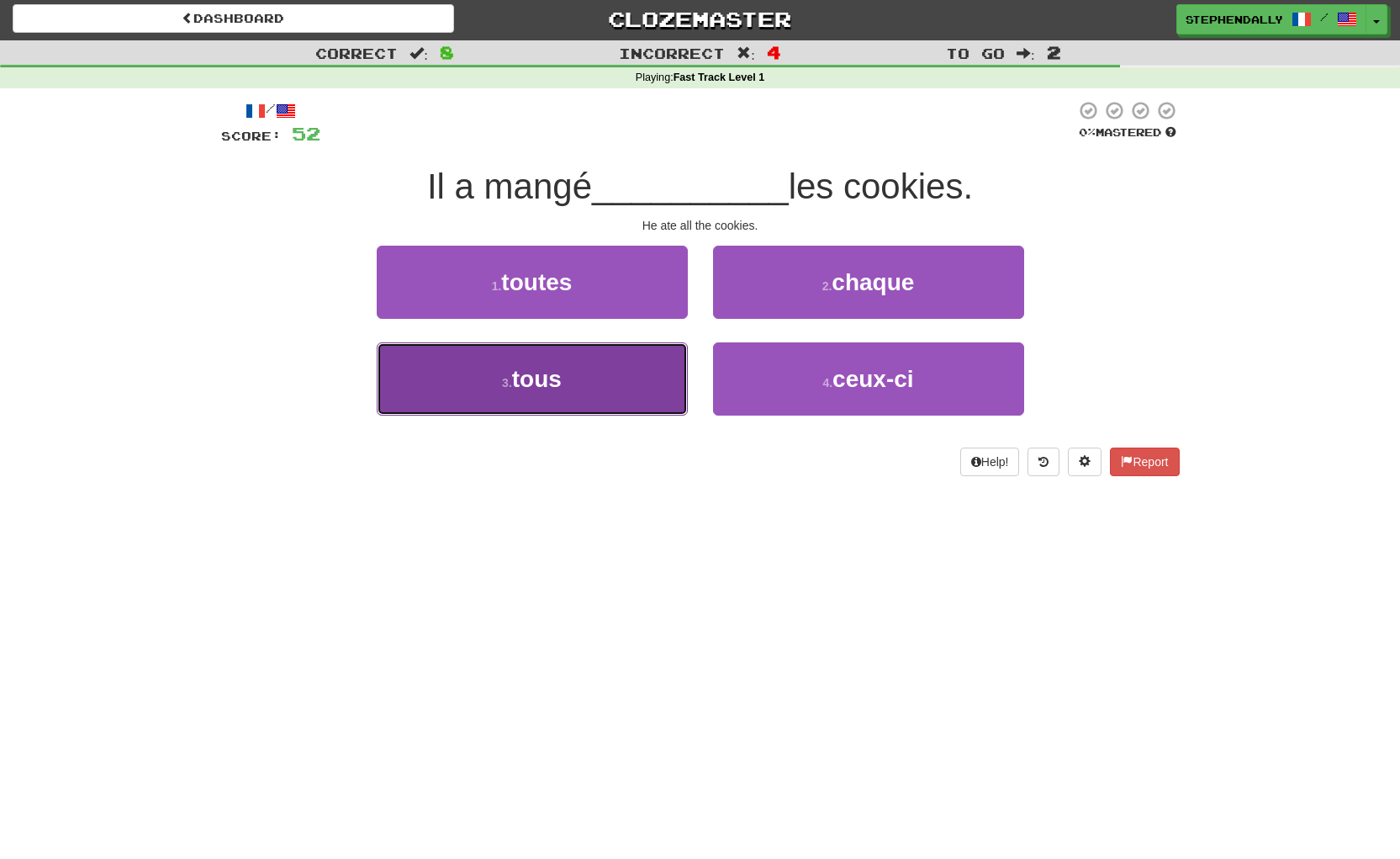
click at [622, 376] on button "3 . tous" at bounding box center [532, 378] width 312 height 73
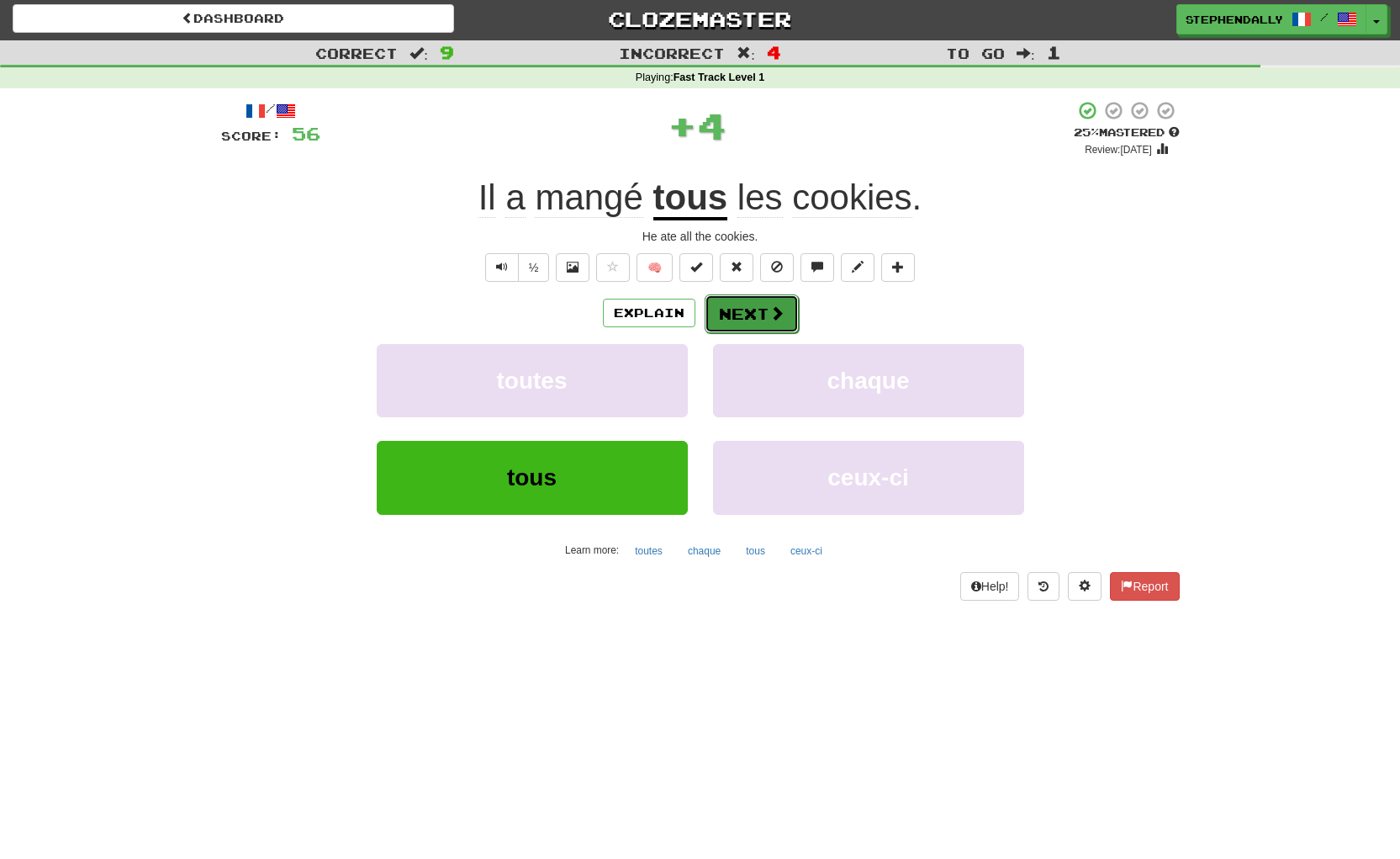
click at [743, 312] on button "Next" at bounding box center [752, 313] width 94 height 39
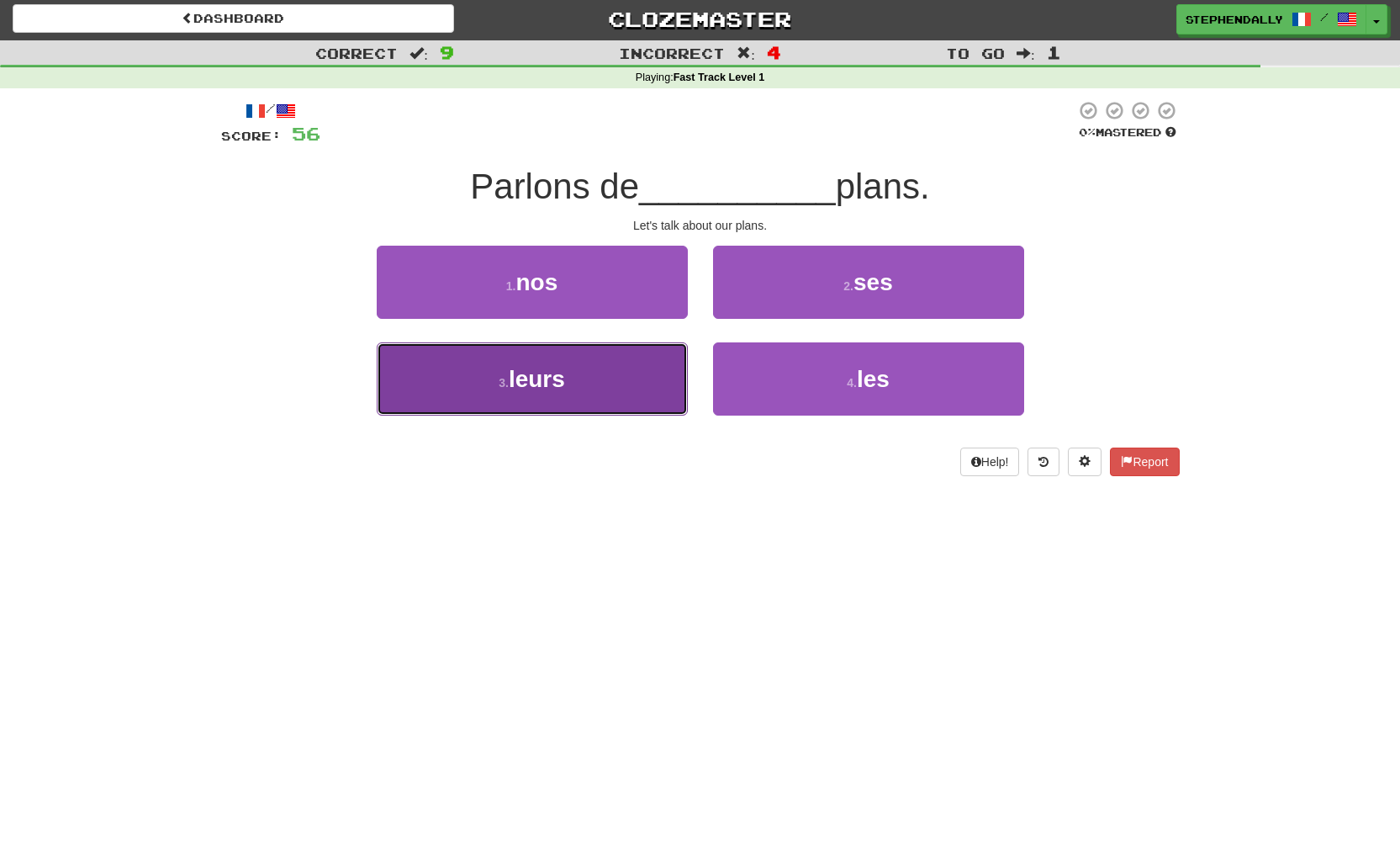
click at [636, 376] on button "3 . leurs" at bounding box center [532, 378] width 312 height 73
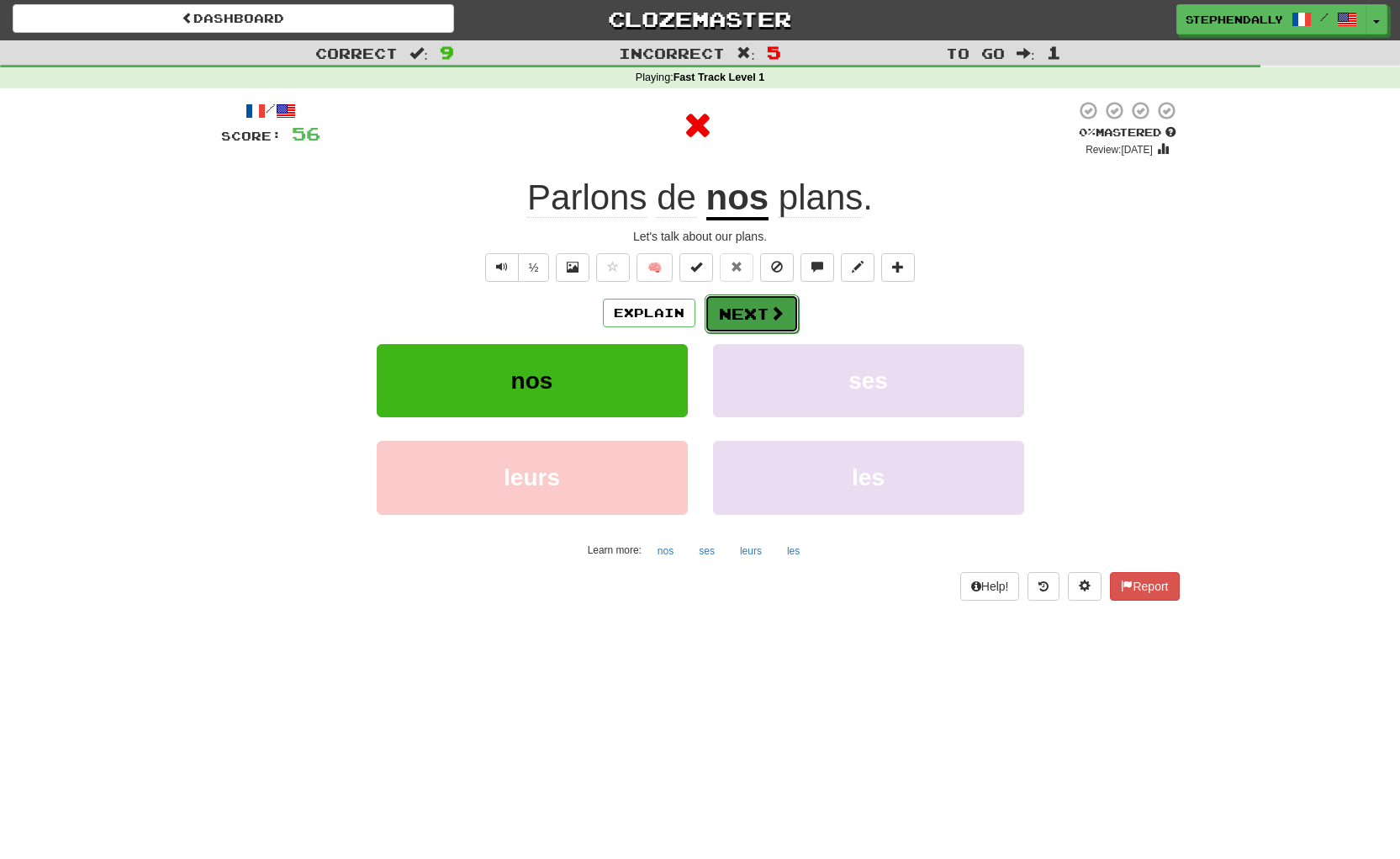
click at [754, 313] on button "Next" at bounding box center [752, 313] width 94 height 39
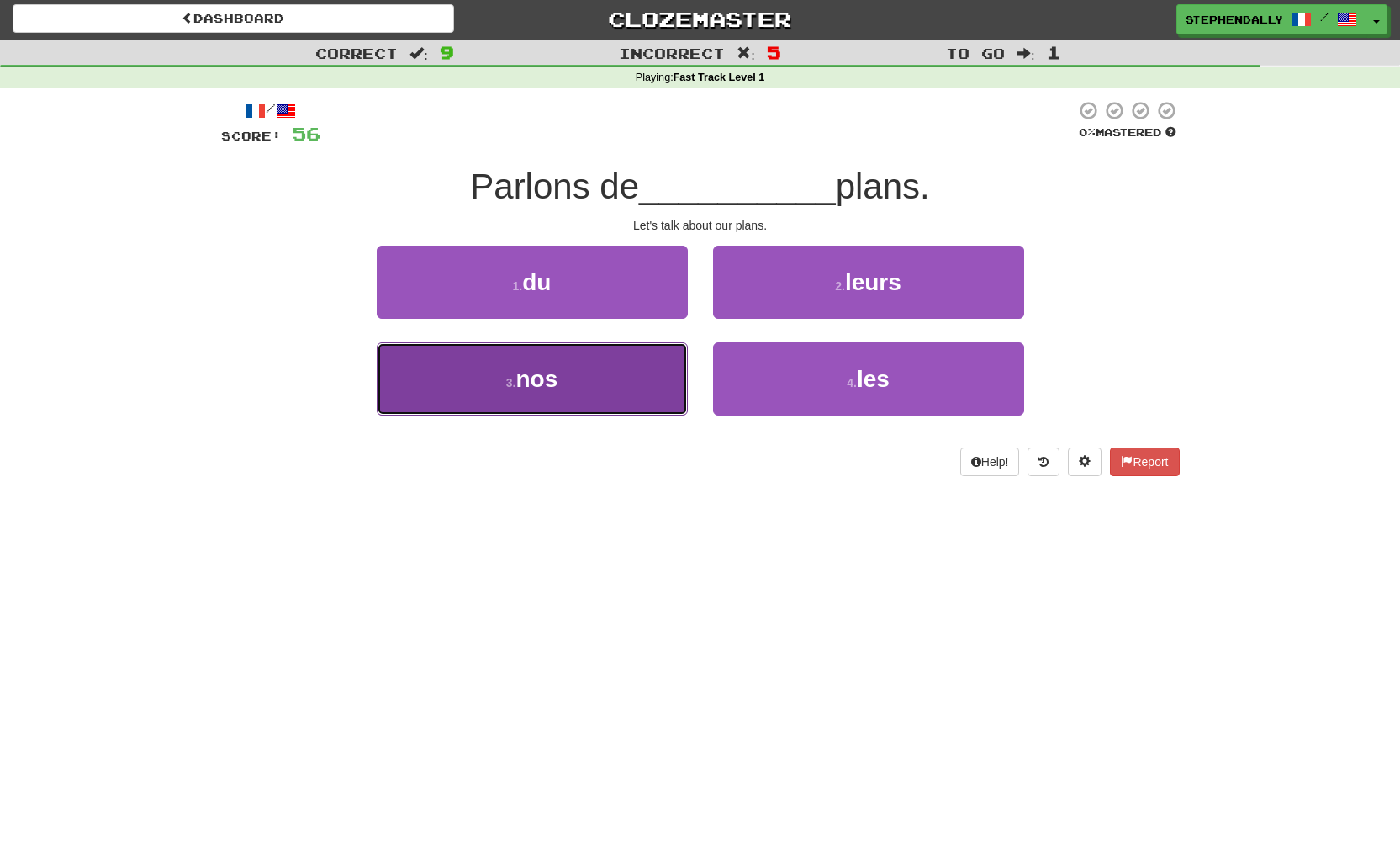
click at [647, 372] on button "3 . nos" at bounding box center [532, 378] width 312 height 73
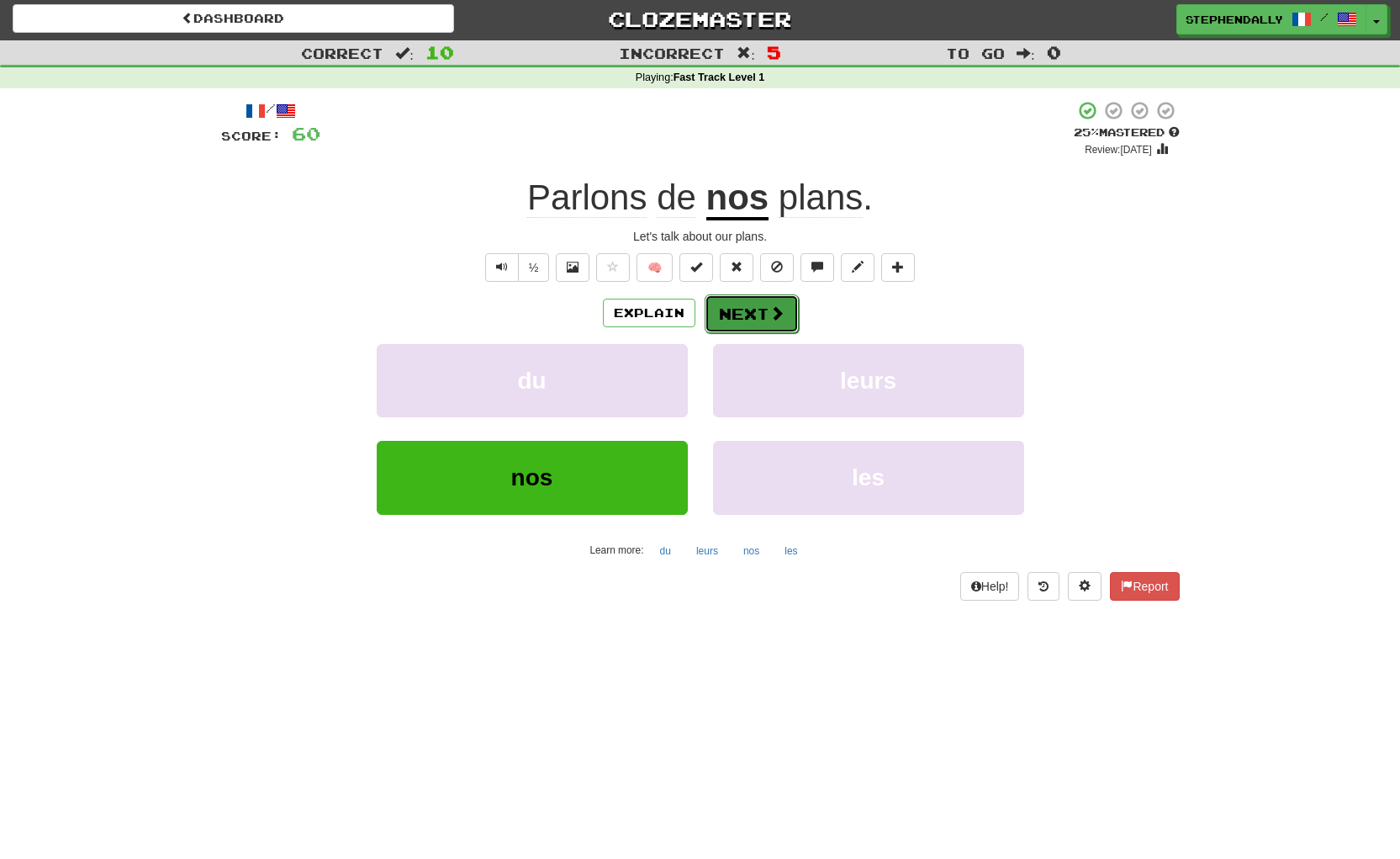
click at [737, 314] on button "Next" at bounding box center [752, 313] width 94 height 39
